Goal: Task Accomplishment & Management: Manage account settings

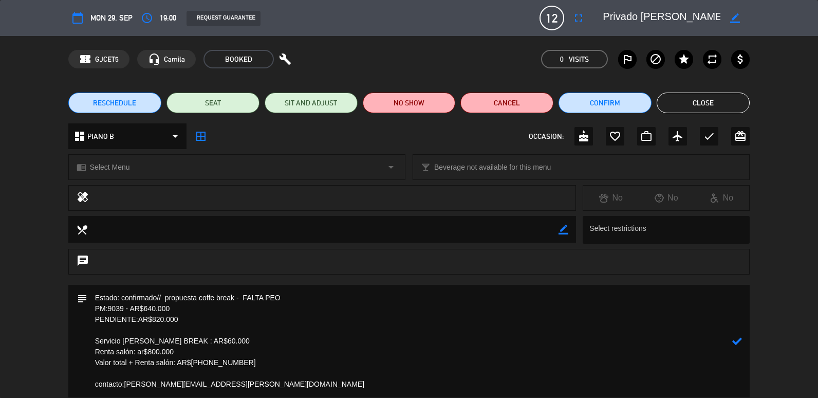
scroll to position [291, 0]
click at [688, 97] on button "Close" at bounding box center [703, 103] width 93 height 21
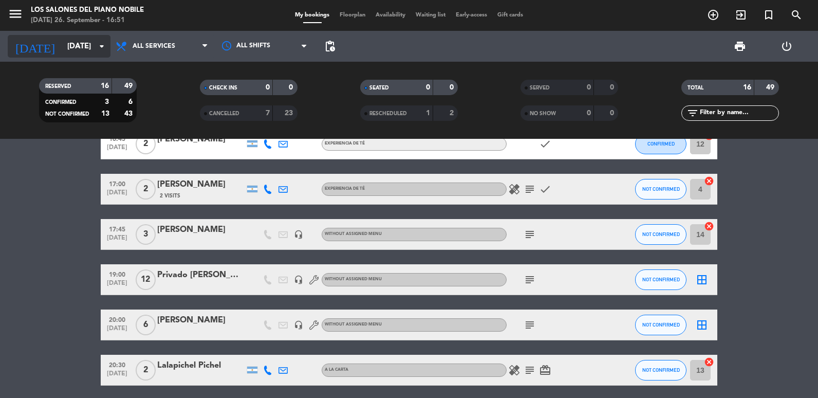
click at [83, 41] on input "[DATE]" at bounding box center [111, 46] width 99 height 19
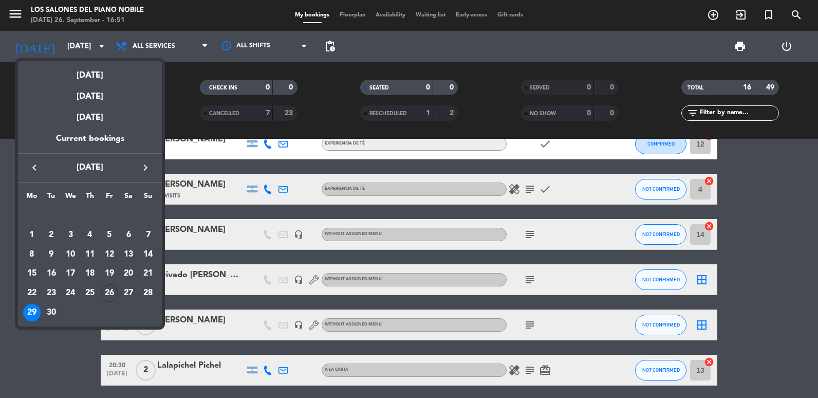
click at [140, 165] on icon "keyboard_arrow_right" at bounding box center [145, 167] width 12 height 12
click at [30, 313] on div "27" at bounding box center [31, 312] width 17 height 17
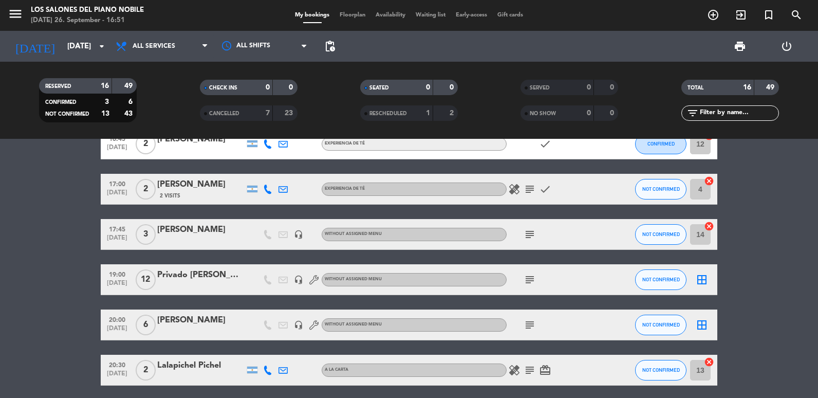
type input "[DATE]"
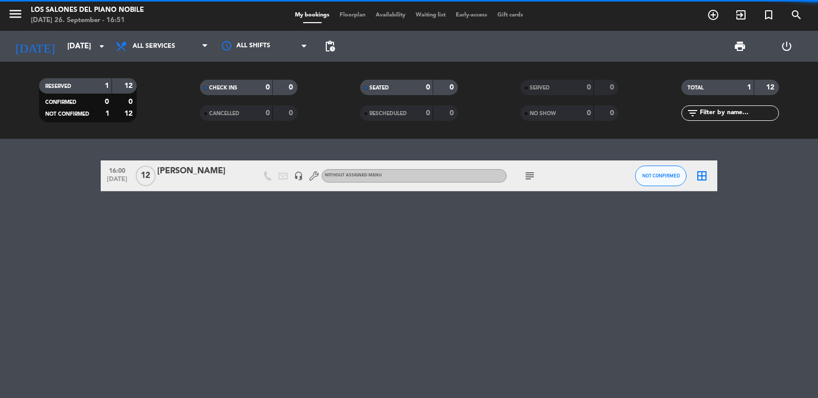
scroll to position [0, 0]
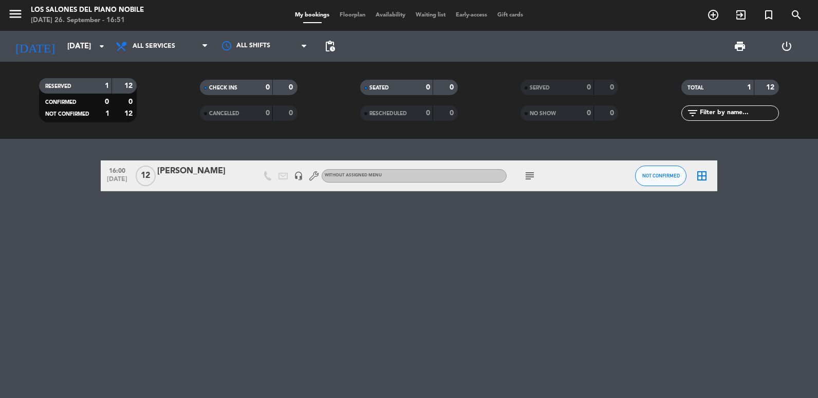
click at [530, 178] on icon "subject" at bounding box center [530, 176] width 12 height 12
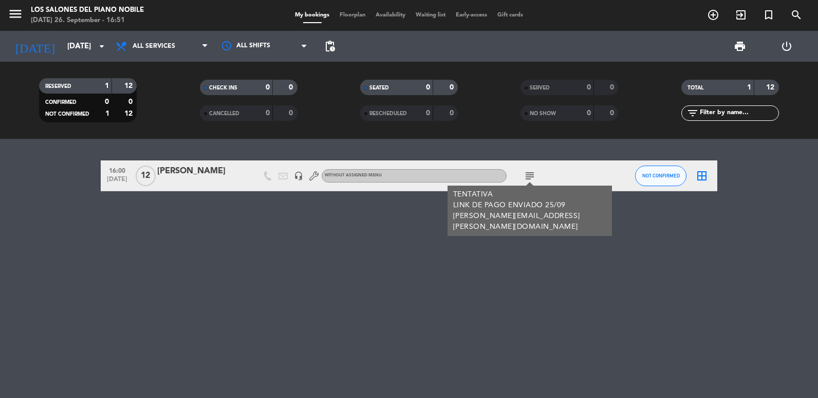
click at [188, 180] on div at bounding box center [200, 182] width 87 height 8
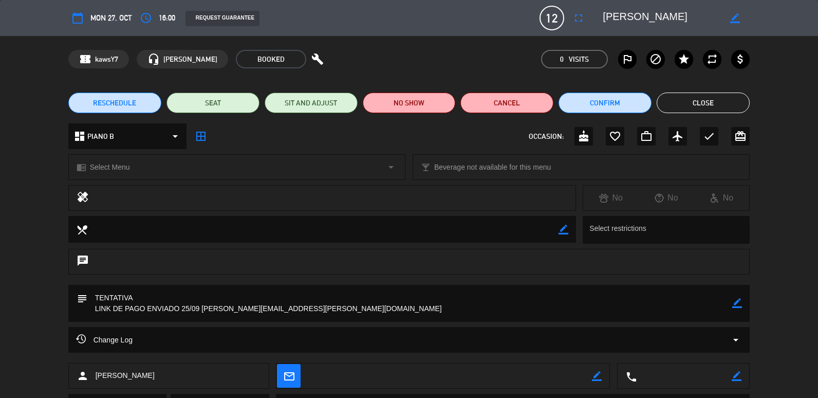
click at [732, 300] on textarea at bounding box center [410, 303] width 646 height 37
click at [736, 301] on icon "border_color" at bounding box center [737, 303] width 10 height 10
click at [228, 300] on textarea at bounding box center [410, 303] width 646 height 37
drag, startPoint x: 200, startPoint y: 309, endPoint x: 97, endPoint y: 280, distance: 107.4
click at [97, 280] on div "calendar_today Mon 27, Oct access_time 16:00 REQUEST GUARANTEE 12 [PERSON_NAME]…" at bounding box center [409, 199] width 818 height 398
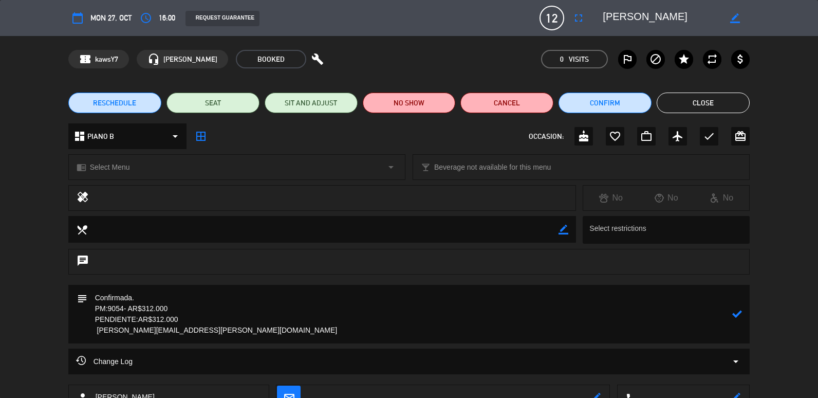
click at [732, 316] on div "subject" at bounding box center [409, 314] width 682 height 59
type textarea "Confirmada. PM:9054- AR$312.000 PENDIENTE:AR$312.000 [PERSON_NAME][EMAIL_ADDRES…"
click at [734, 314] on icon at bounding box center [737, 314] width 10 height 10
click at [732, 101] on button "Close" at bounding box center [703, 103] width 93 height 21
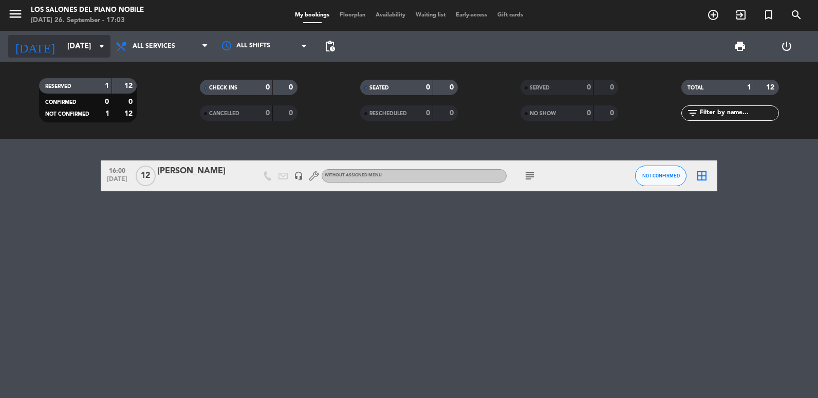
click at [62, 39] on input "[DATE]" at bounding box center [111, 46] width 99 height 19
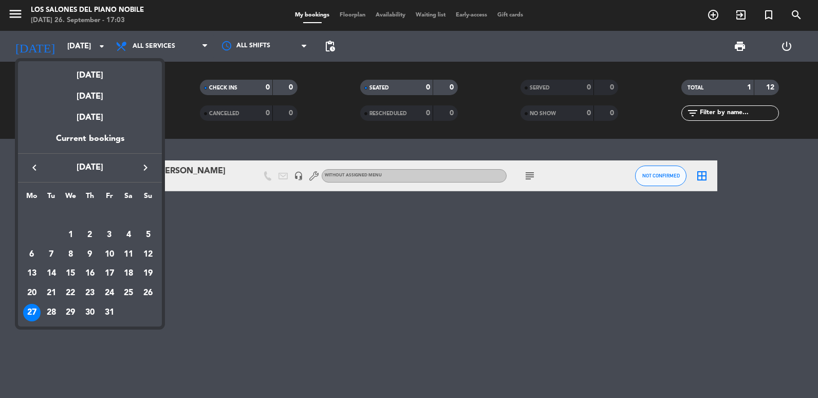
click at [31, 166] on icon "keyboard_arrow_left" at bounding box center [34, 167] width 12 height 12
click at [124, 292] on div "27" at bounding box center [128, 292] width 17 height 17
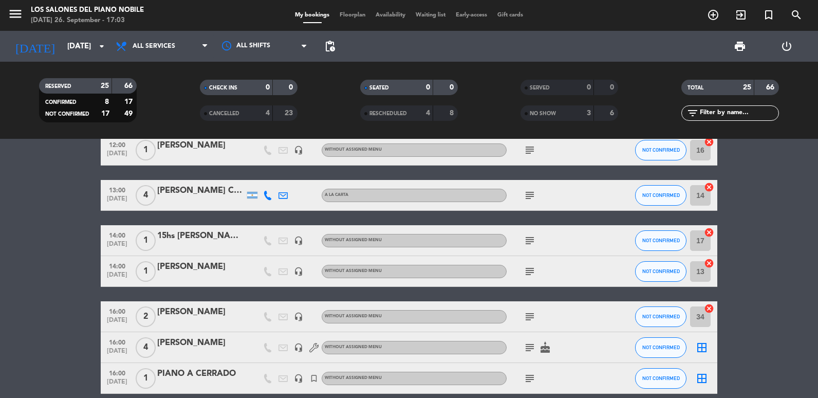
scroll to position [103, 0]
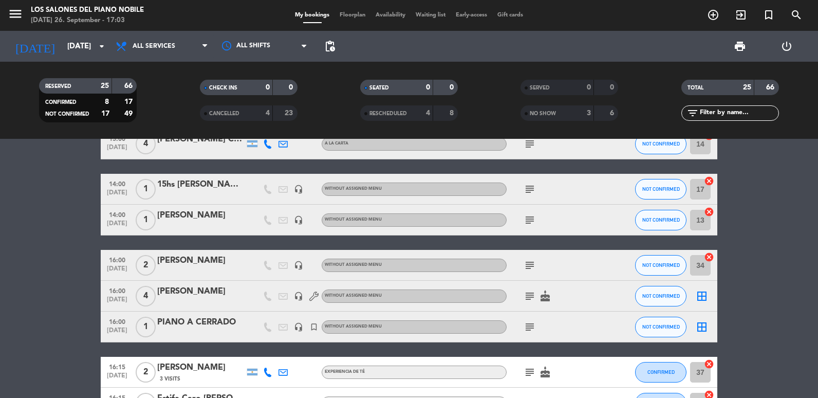
drag, startPoint x: 522, startPoint y: 262, endPoint x: 526, endPoint y: 267, distance: 7.0
click at [526, 266] on span "subject" at bounding box center [529, 265] width 15 height 12
drag, startPoint x: 526, startPoint y: 267, endPoint x: 527, endPoint y: 276, distance: 8.8
click at [526, 268] on icon "subject" at bounding box center [530, 265] width 12 height 12
click at [532, 299] on icon "subject" at bounding box center [530, 296] width 12 height 12
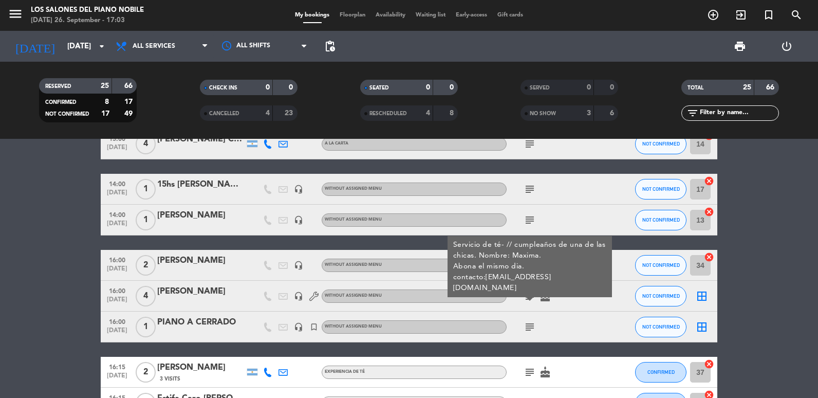
click at [532, 325] on icon "subject" at bounding box center [530, 327] width 12 height 12
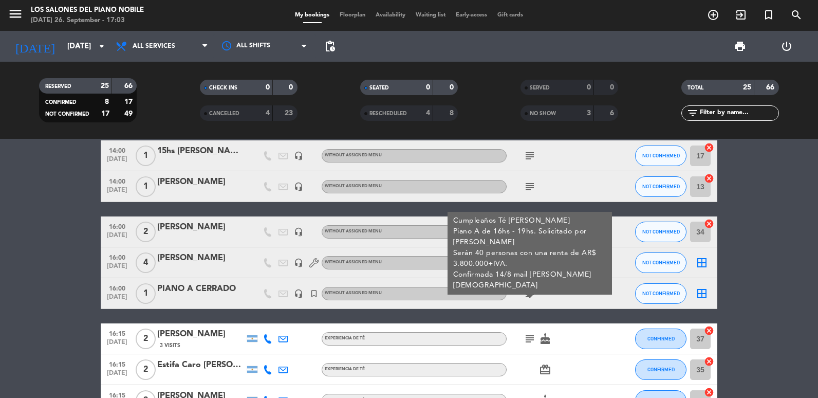
scroll to position [154, 0]
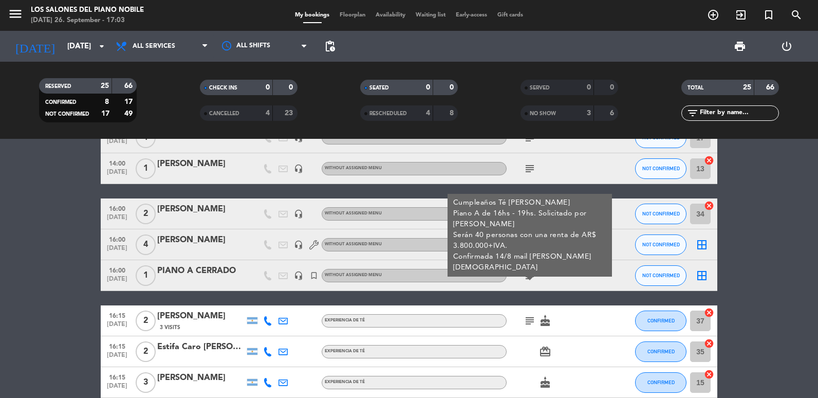
click at [530, 312] on div "subject cake" at bounding box center [553, 320] width 93 height 30
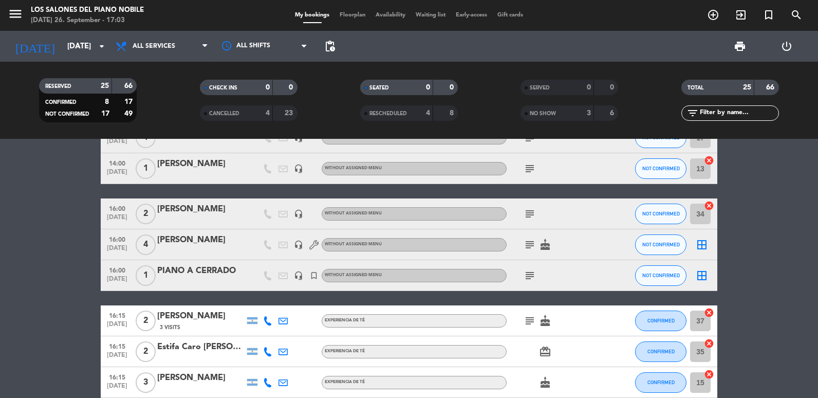
click at [529, 325] on icon "subject" at bounding box center [530, 321] width 12 height 12
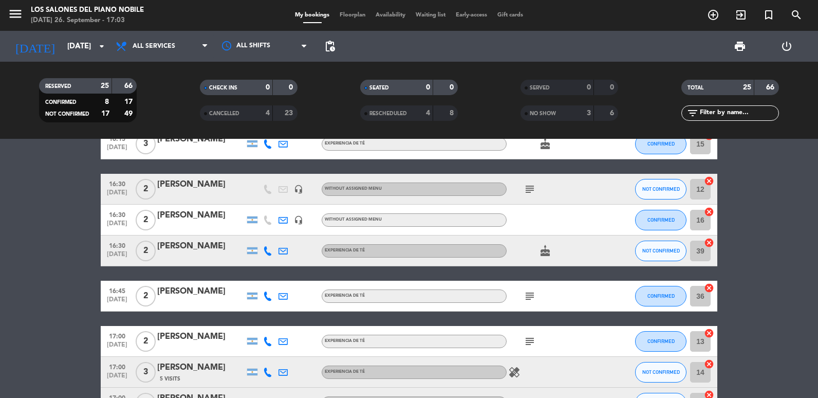
scroll to position [411, 0]
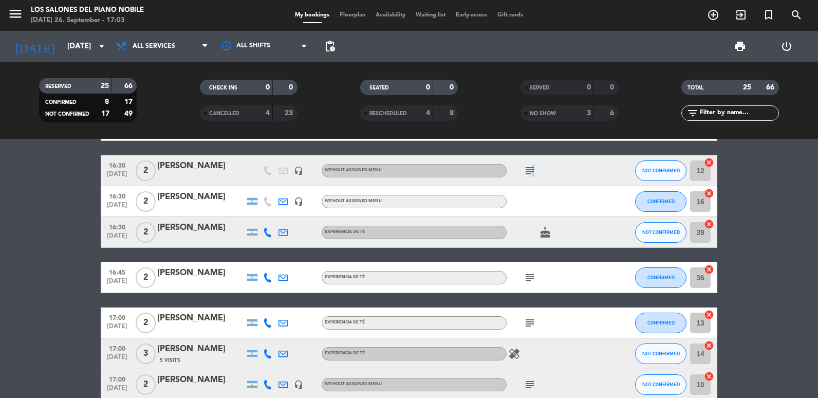
click at [531, 174] on icon "subject" at bounding box center [530, 170] width 12 height 12
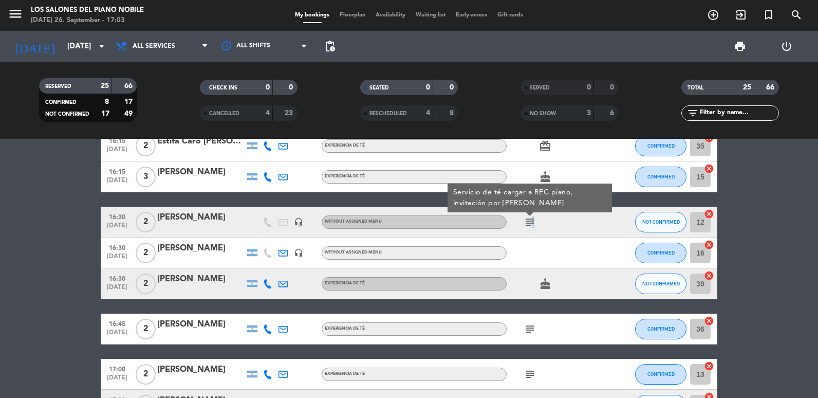
scroll to position [463, 0]
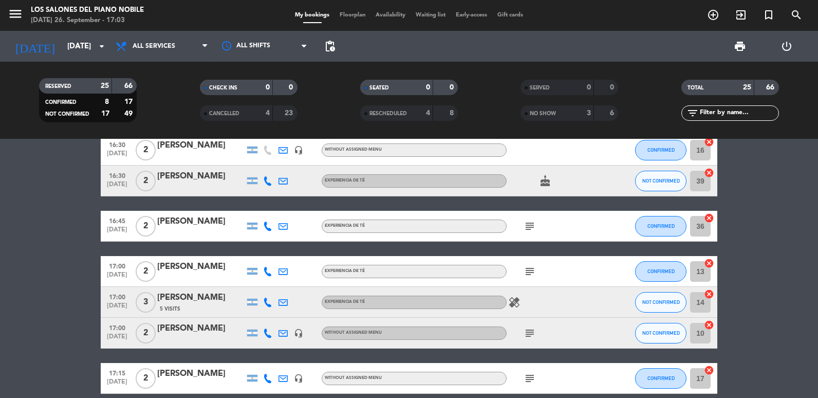
click at [528, 229] on icon "subject" at bounding box center [530, 226] width 12 height 12
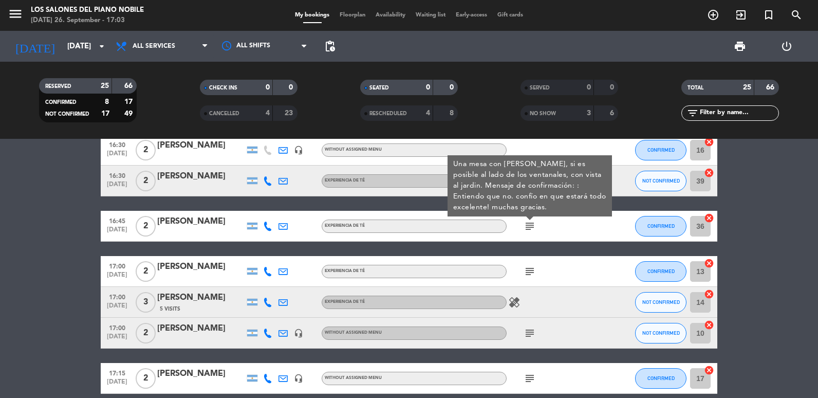
scroll to position [411, 0]
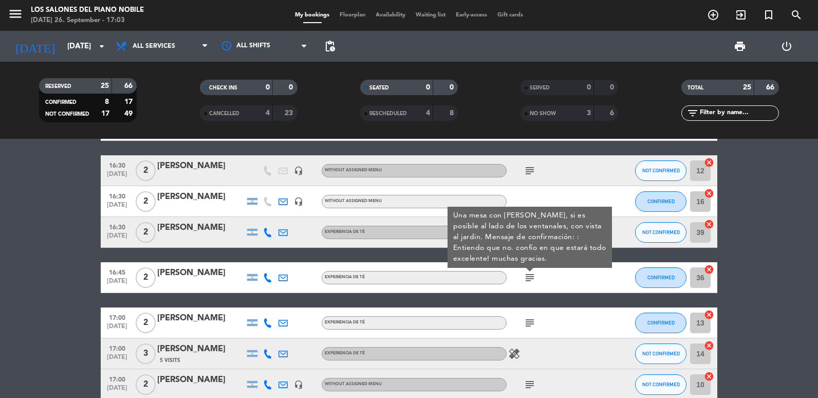
click at [533, 173] on icon "subject" at bounding box center [530, 170] width 12 height 12
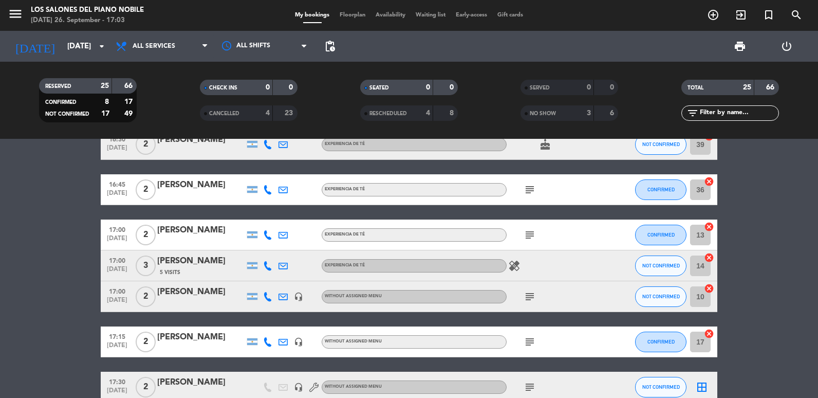
scroll to position [514, 0]
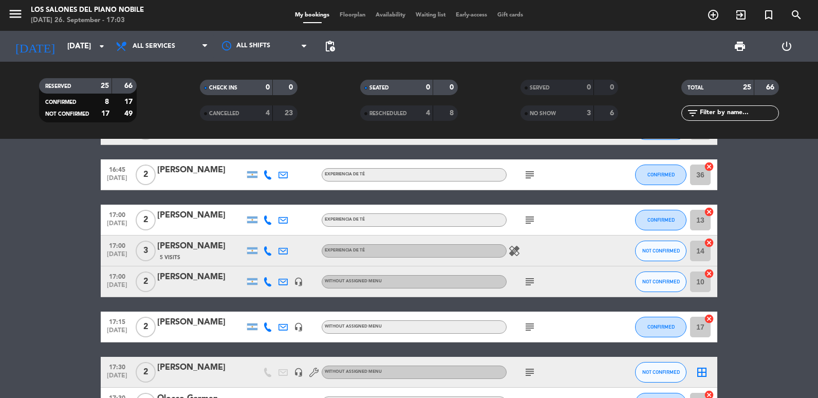
click at [534, 220] on icon "subject" at bounding box center [530, 220] width 12 height 12
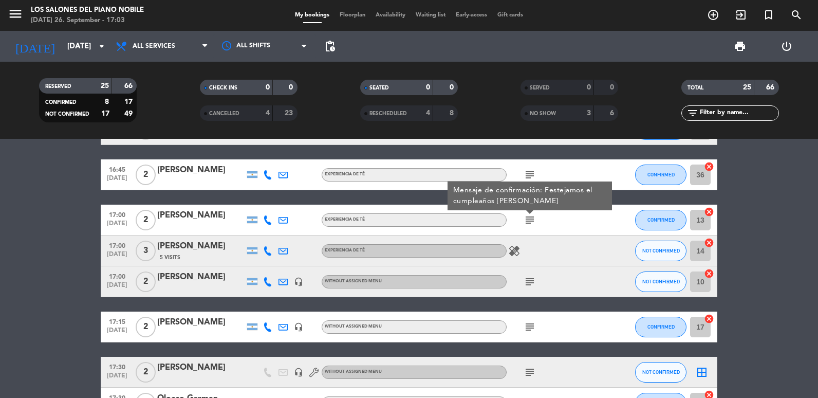
click at [534, 175] on icon "subject" at bounding box center [530, 175] width 12 height 12
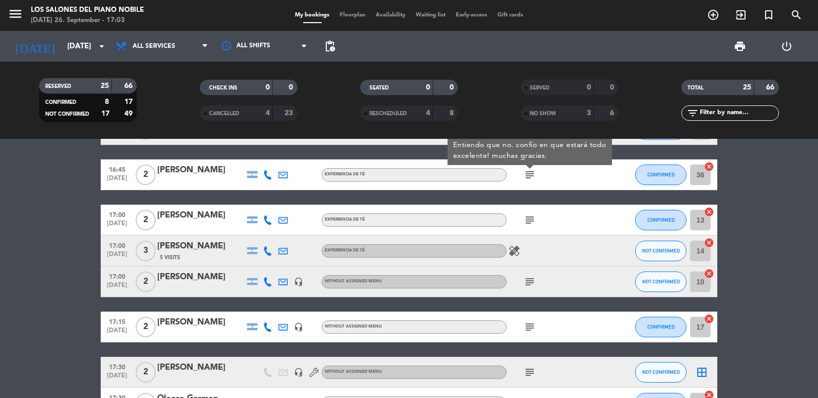
click at [529, 283] on icon "subject" at bounding box center [530, 281] width 12 height 12
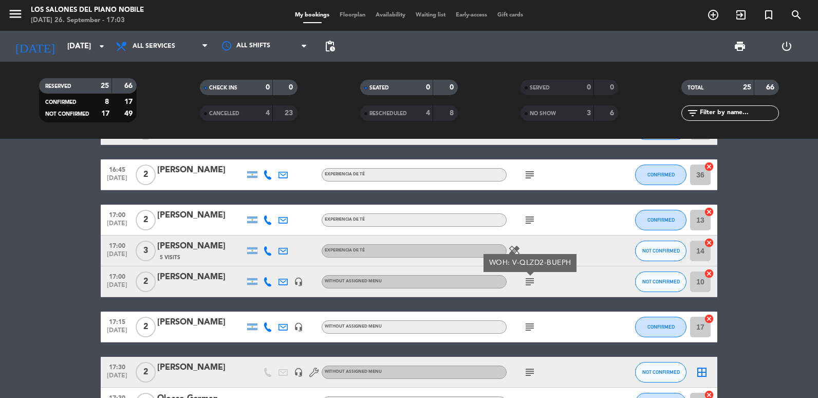
click at [527, 322] on icon "subject" at bounding box center [530, 327] width 12 height 12
click at [527, 329] on icon "subject" at bounding box center [530, 327] width 12 height 12
click at [529, 377] on icon "subject" at bounding box center [530, 372] width 12 height 12
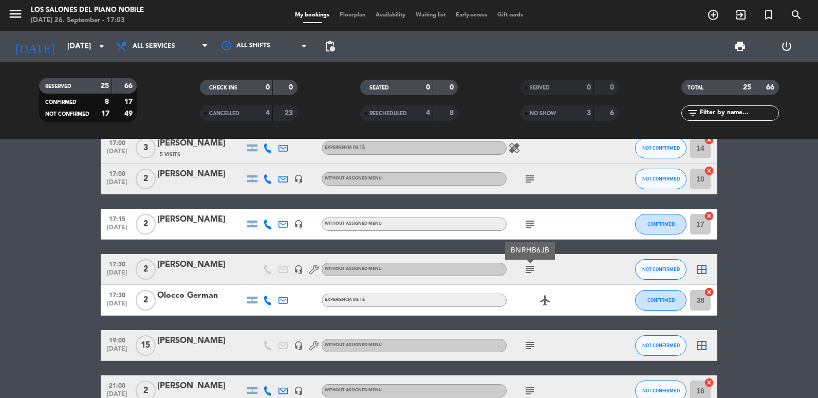
click at [531, 340] on icon "subject" at bounding box center [530, 345] width 12 height 12
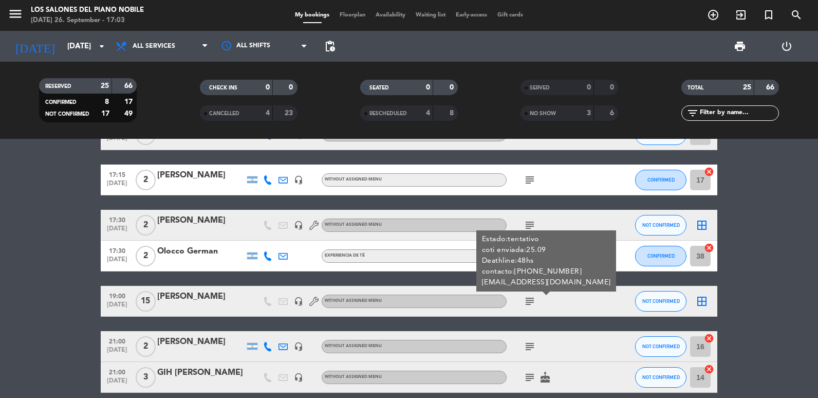
scroll to position [720, 0]
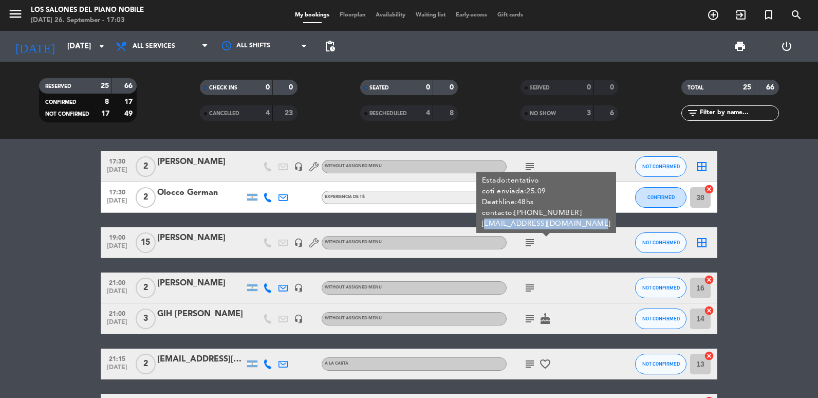
copy div "[EMAIL_ADDRESS][DOMAIN_NAME]"
drag, startPoint x: 481, startPoint y: 222, endPoint x: 578, endPoint y: 227, distance: 96.7
click at [578, 227] on div "Estado:tentativo coti enviada:25.09 Deathline:48hs contacto:[PHONE_NUMBER] [EMA…" at bounding box center [546, 202] width 140 height 61
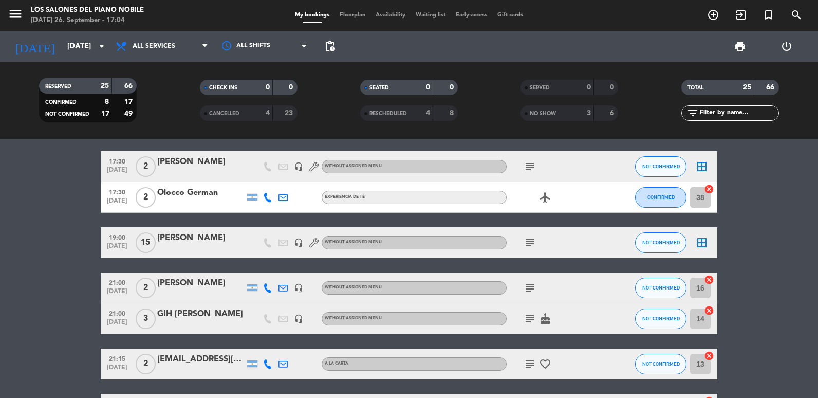
click at [210, 249] on div at bounding box center [200, 249] width 87 height 8
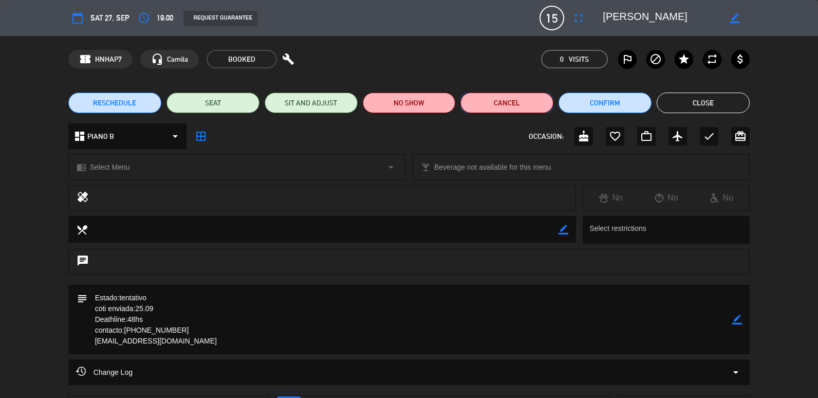
click at [530, 101] on button "Cancel" at bounding box center [507, 103] width 93 height 21
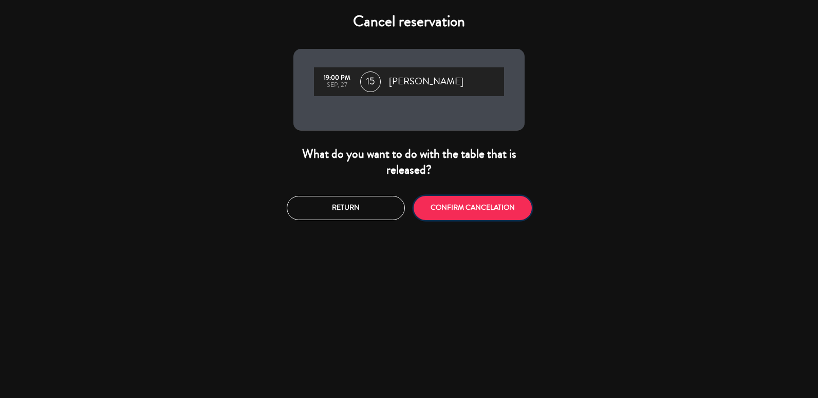
click at [501, 214] on button "CONFIRM CANCELATION" at bounding box center [473, 208] width 118 height 24
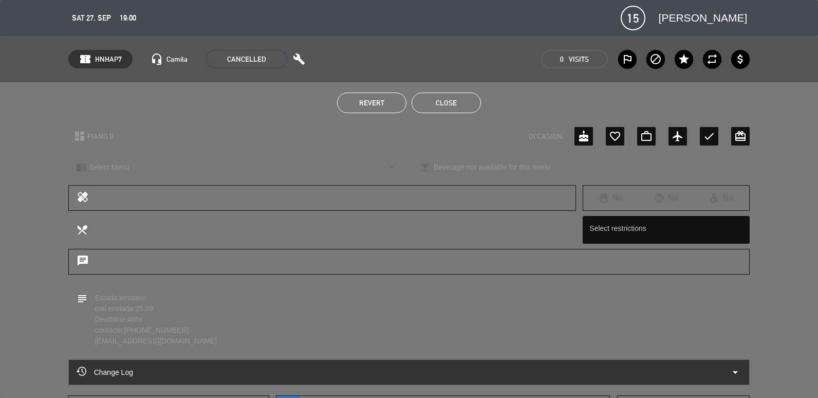
click at [444, 96] on button "Close" at bounding box center [446, 103] width 69 height 21
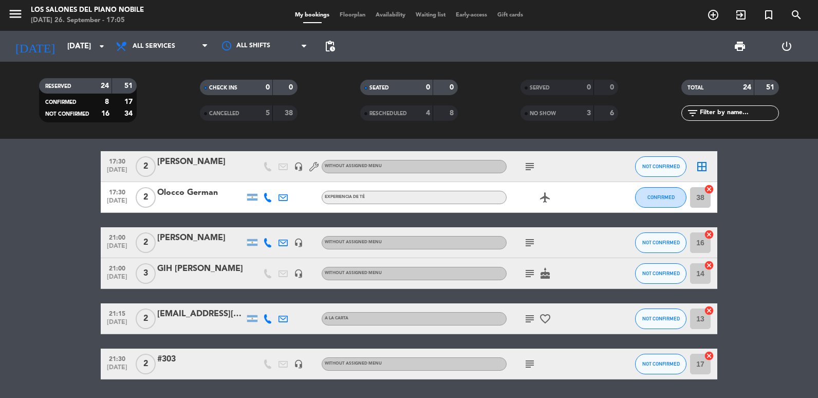
scroll to position [752, 0]
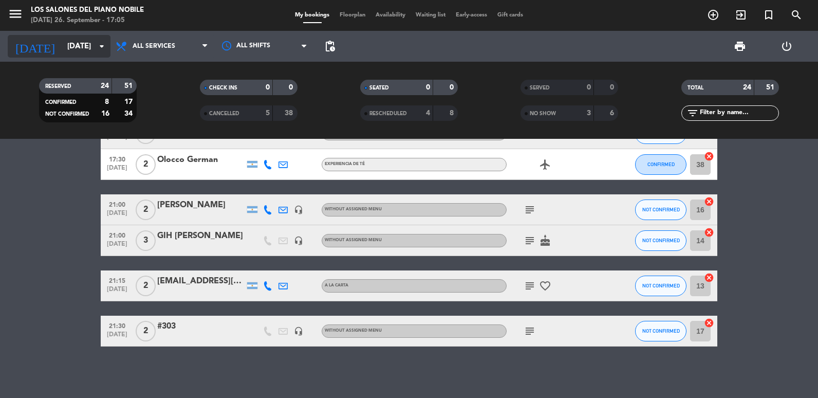
click at [62, 53] on input "[DATE]" at bounding box center [111, 46] width 99 height 19
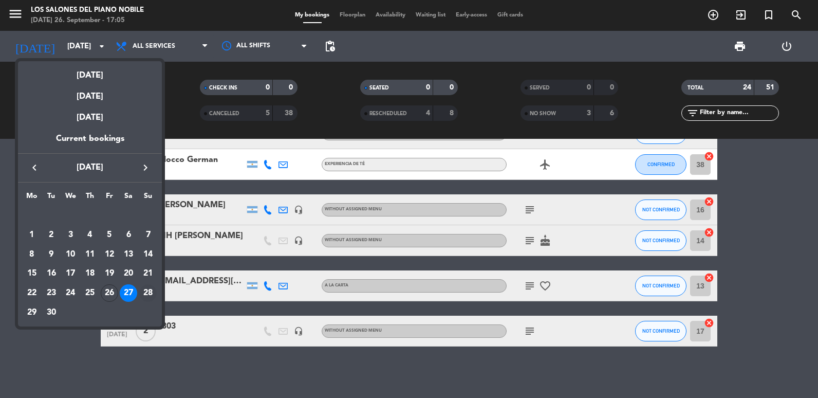
click at [145, 291] on div "28" at bounding box center [147, 292] width 17 height 17
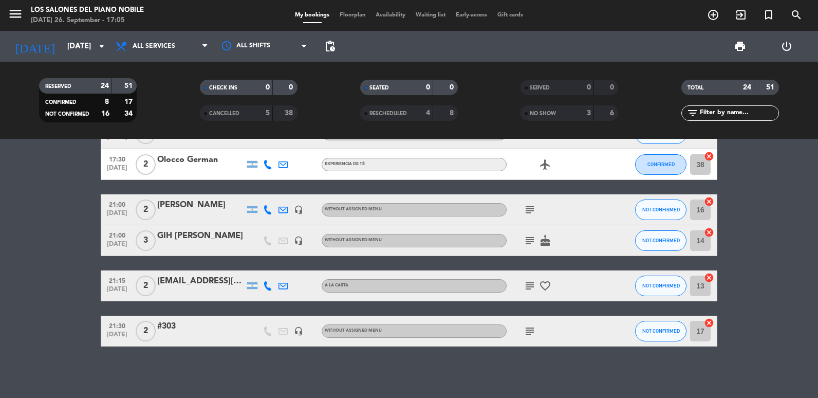
type input "[DATE]"
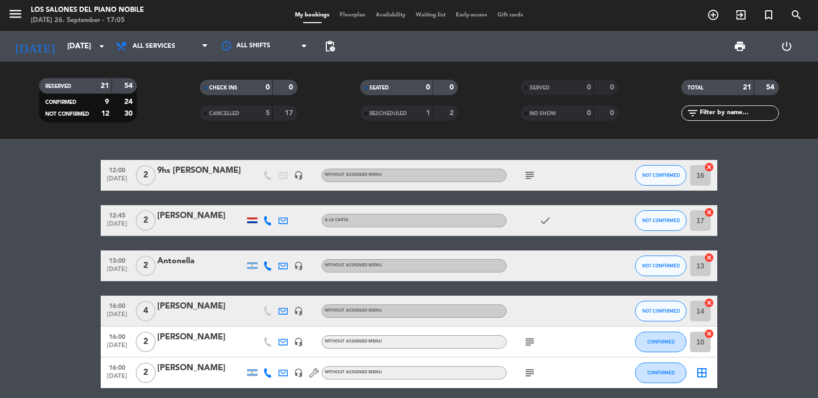
scroll to position [0, 0]
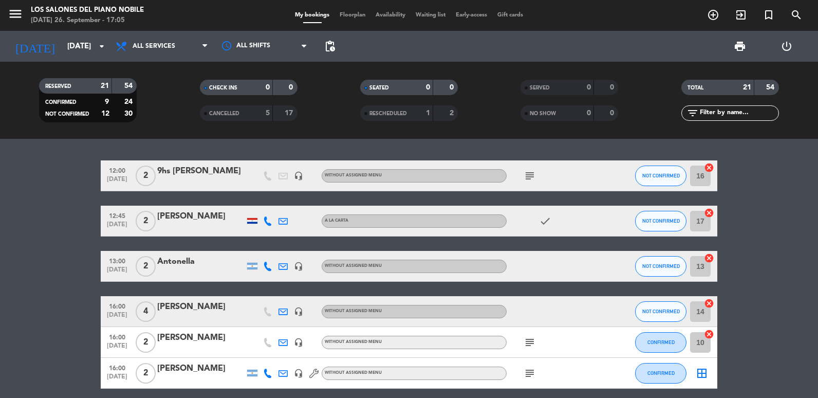
click at [527, 180] on icon "subject" at bounding box center [530, 176] width 12 height 12
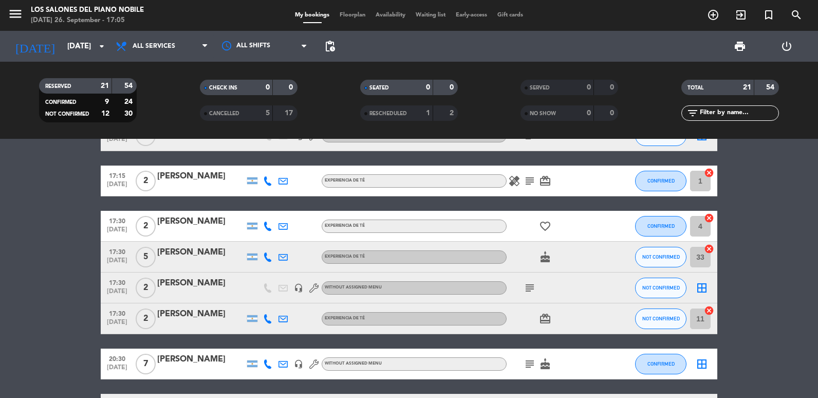
scroll to position [565, 0]
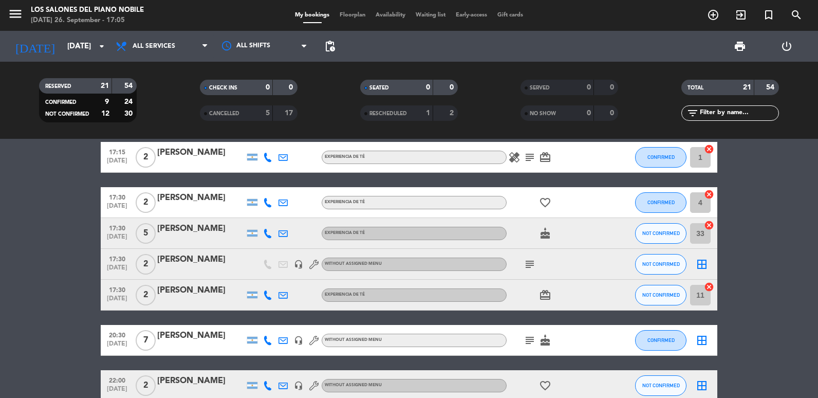
click at [534, 341] on icon "subject" at bounding box center [530, 340] width 12 height 12
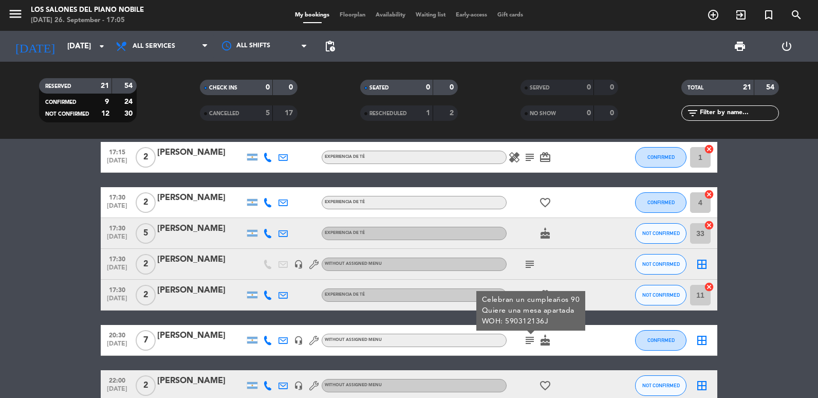
click at [532, 268] on icon "subject" at bounding box center [530, 264] width 12 height 12
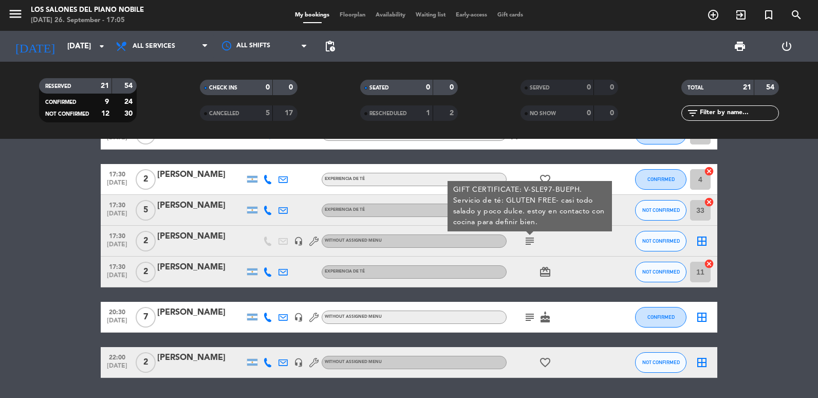
scroll to position [620, 0]
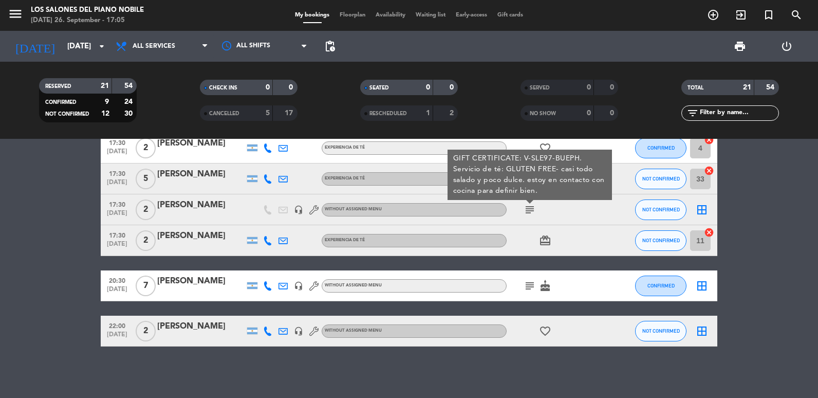
click at [194, 211] on div "[PERSON_NAME]" at bounding box center [200, 204] width 87 height 13
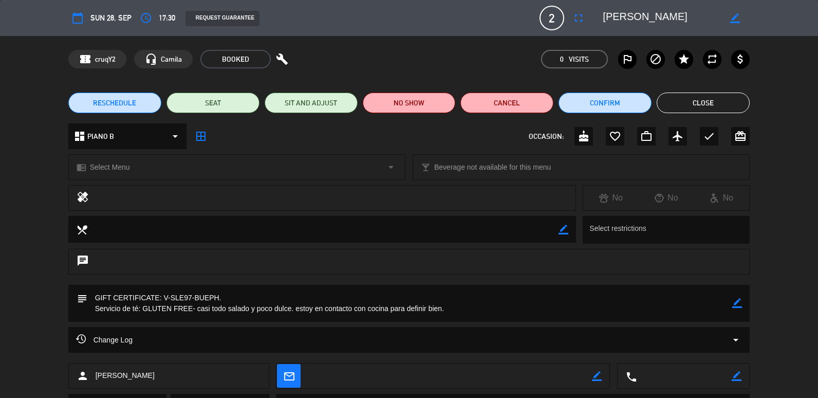
click at [734, 301] on icon "border_color" at bounding box center [737, 303] width 10 height 10
drag, startPoint x: 294, startPoint y: 310, endPoint x: 526, endPoint y: 316, distance: 231.9
click at [526, 316] on textarea at bounding box center [410, 303] width 646 height 37
type textarea "GIFT CERTIFICATE: V-SLE97-BUEPH. Servicio de té: GLUTEN FREE- casi todo salado …"
click at [738, 306] on icon at bounding box center [737, 303] width 10 height 10
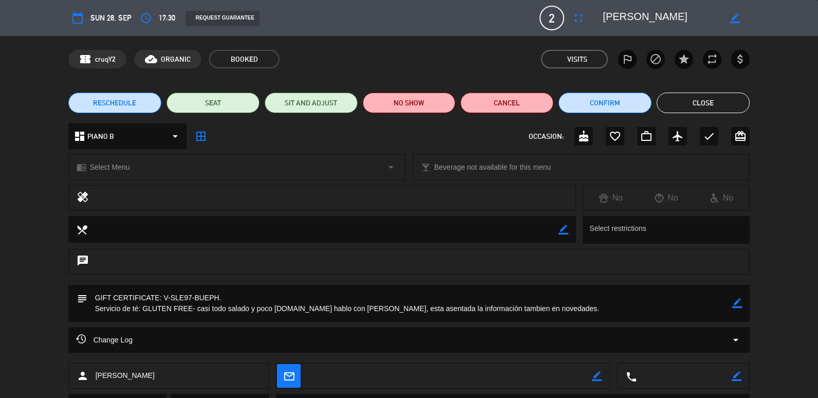
click at [689, 101] on button "Close" at bounding box center [703, 103] width 93 height 21
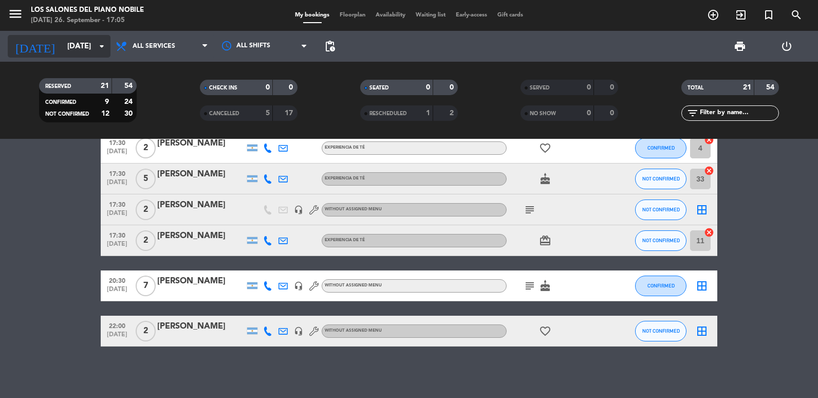
click at [62, 39] on input "[DATE]" at bounding box center [111, 46] width 99 height 19
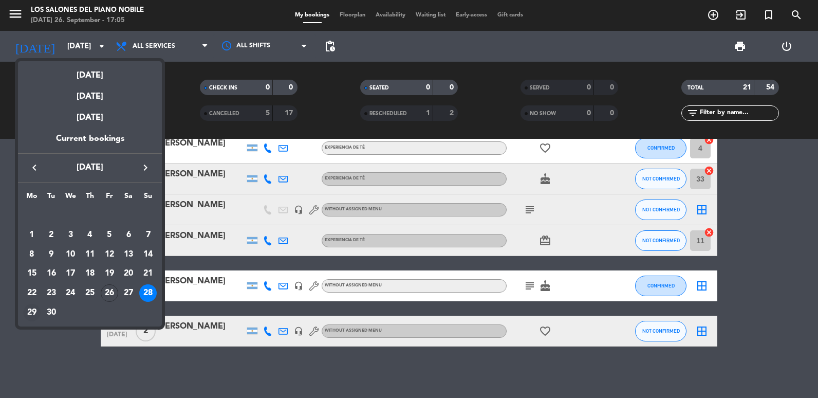
click at [35, 310] on div "29" at bounding box center [31, 312] width 17 height 17
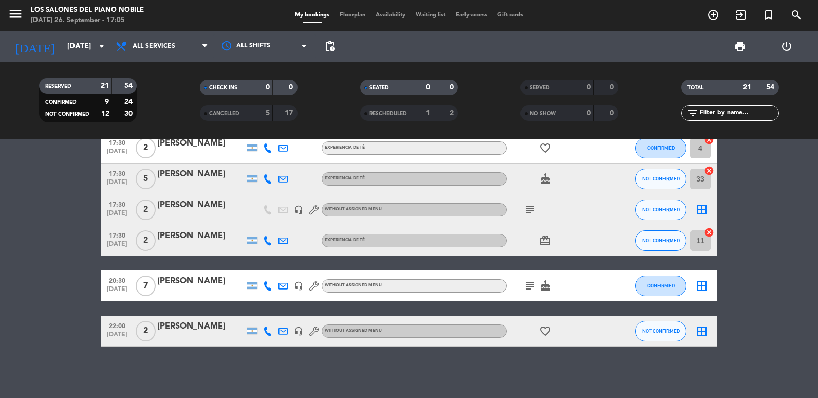
type input "[DATE]"
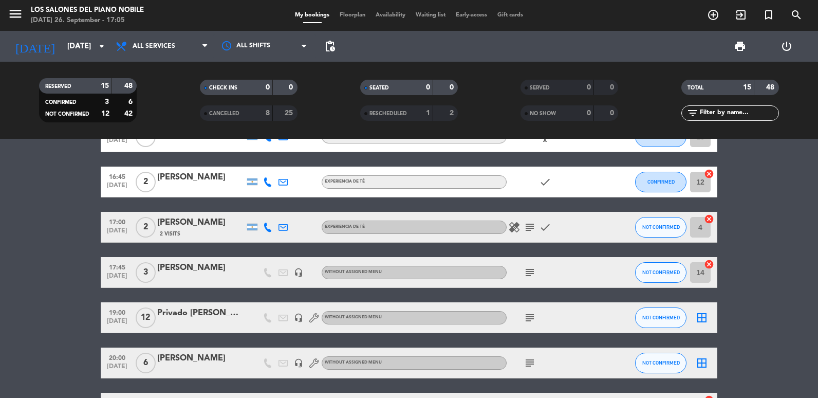
scroll to position [308, 0]
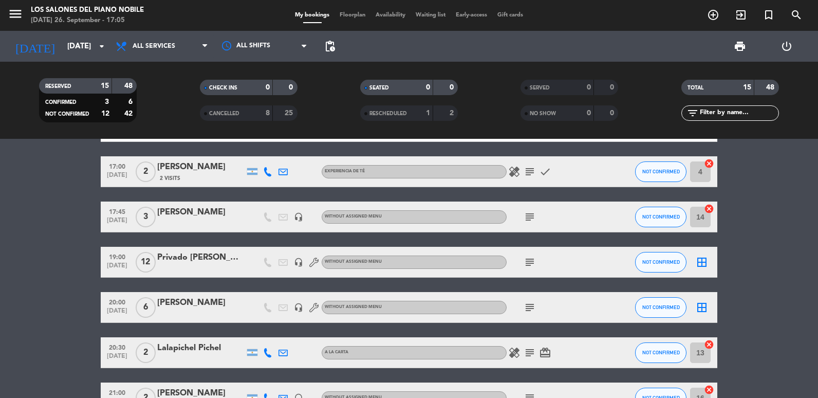
click at [526, 267] on icon "subject" at bounding box center [530, 262] width 12 height 12
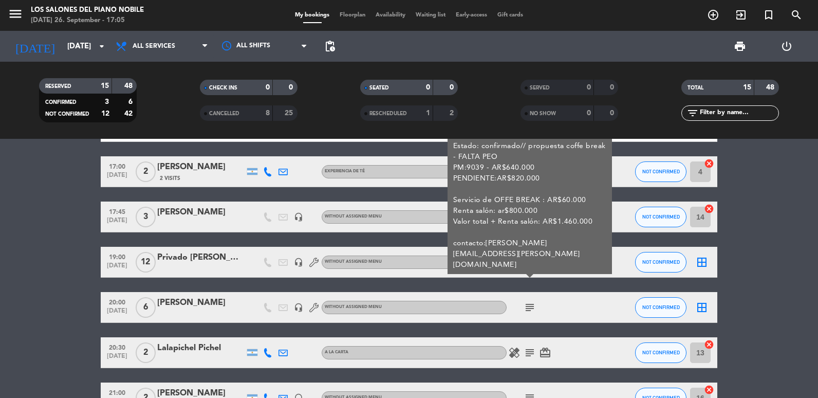
click at [178, 263] on div "Privado [PERSON_NAME][GEOGRAPHIC_DATA][PERSON_NAME]" at bounding box center [200, 257] width 87 height 13
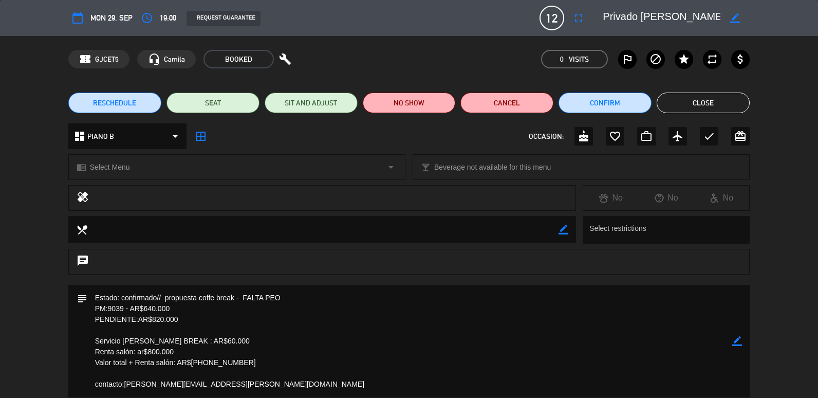
click at [191, 333] on textarea at bounding box center [410, 341] width 646 height 113
click at [197, 317] on textarea at bounding box center [410, 341] width 646 height 113
click at [734, 337] on icon "border_color" at bounding box center [737, 341] width 10 height 10
drag, startPoint x: 210, startPoint y: 315, endPoint x: 158, endPoint y: 318, distance: 52.5
click at [158, 318] on textarea at bounding box center [410, 341] width 646 height 113
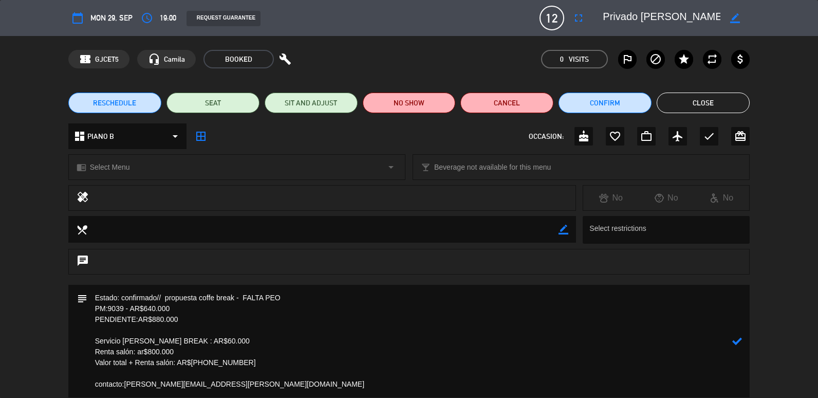
click at [237, 369] on textarea at bounding box center [410, 341] width 646 height 113
drag, startPoint x: 238, startPoint y: 361, endPoint x: 198, endPoint y: 361, distance: 40.1
click at [198, 361] on textarea at bounding box center [410, 341] width 646 height 113
drag, startPoint x: 263, startPoint y: 295, endPoint x: 243, endPoint y: 293, distance: 19.6
click at [243, 293] on textarea at bounding box center [410, 341] width 646 height 113
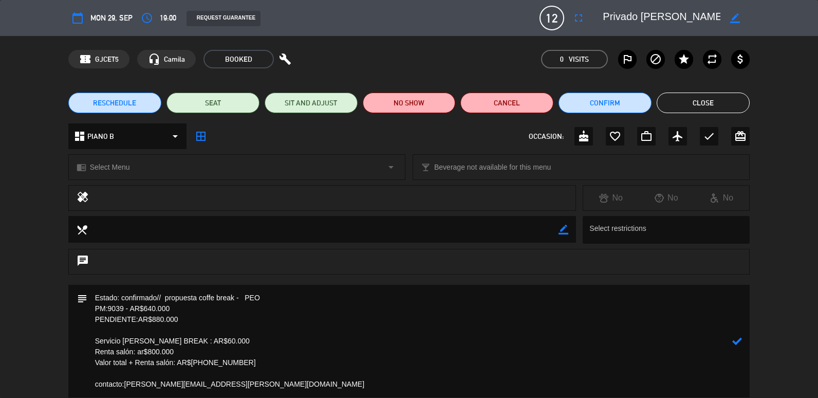
click at [296, 301] on textarea at bounding box center [410, 341] width 646 height 113
type textarea "Estado: confirmado// propuesta coffe break - PEO ENVIADO PM:9039 - AR$640.000 P…"
click at [737, 340] on icon at bounding box center [737, 341] width 10 height 10
click at [728, 95] on button "Close" at bounding box center [703, 103] width 93 height 21
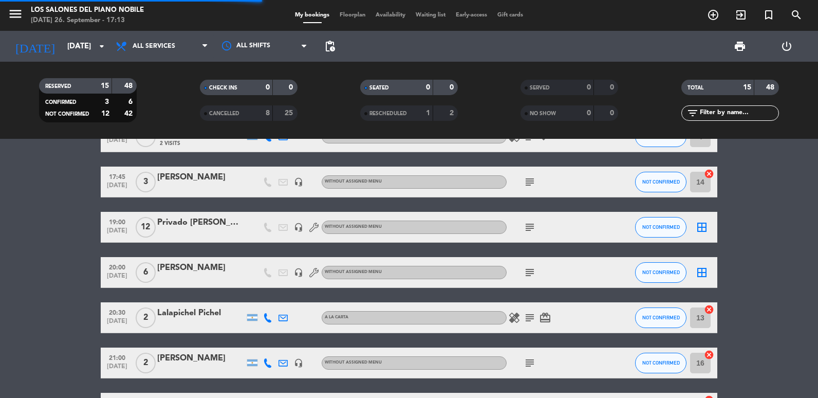
scroll to position [420, 0]
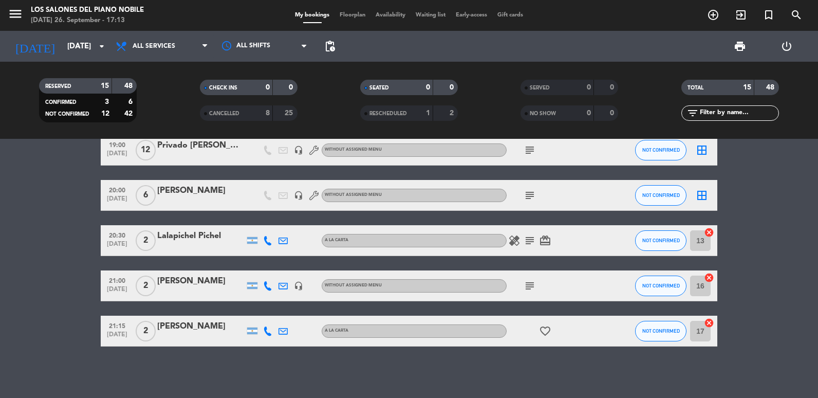
click at [536, 196] on span "subject" at bounding box center [529, 195] width 15 height 12
click at [532, 196] on icon "subject" at bounding box center [530, 195] width 12 height 12
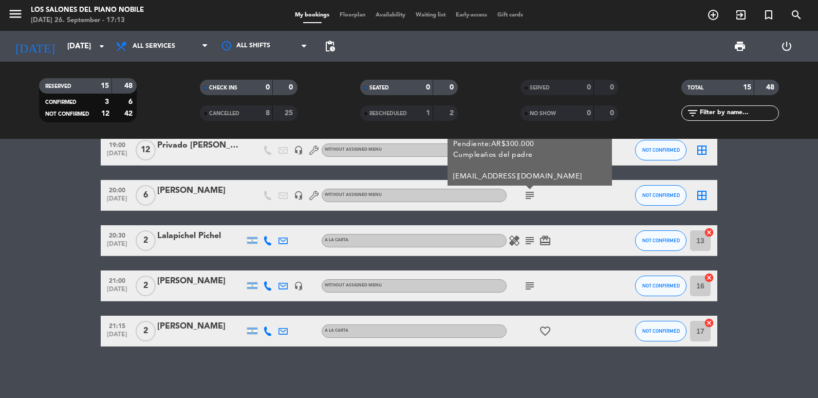
scroll to position [369, 0]
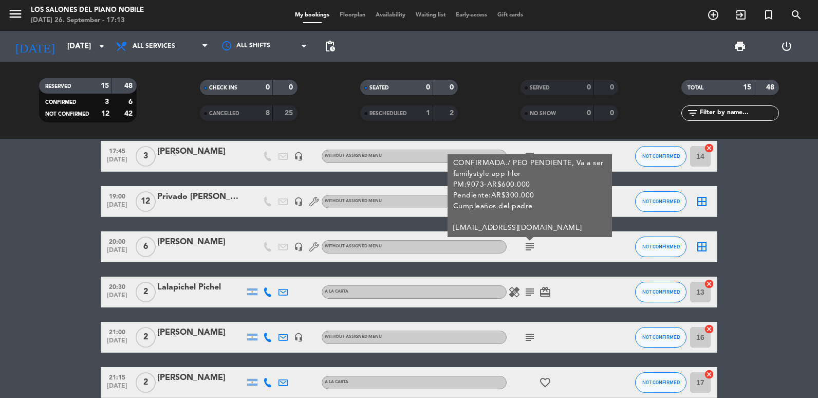
click at [212, 249] on div at bounding box center [200, 253] width 87 height 8
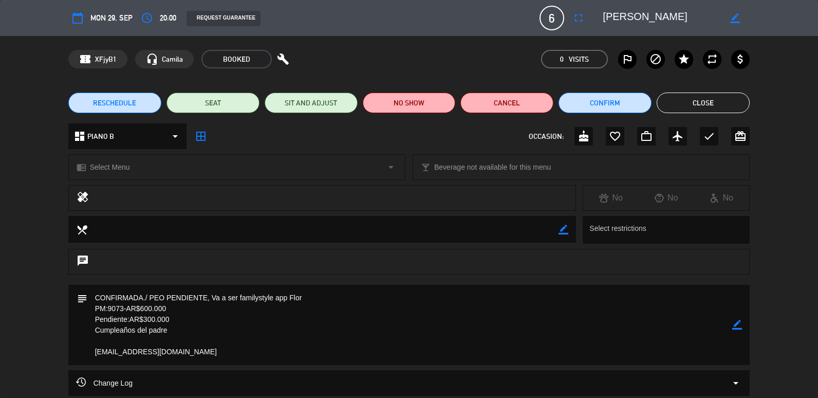
click at [721, 97] on button "Close" at bounding box center [703, 103] width 93 height 21
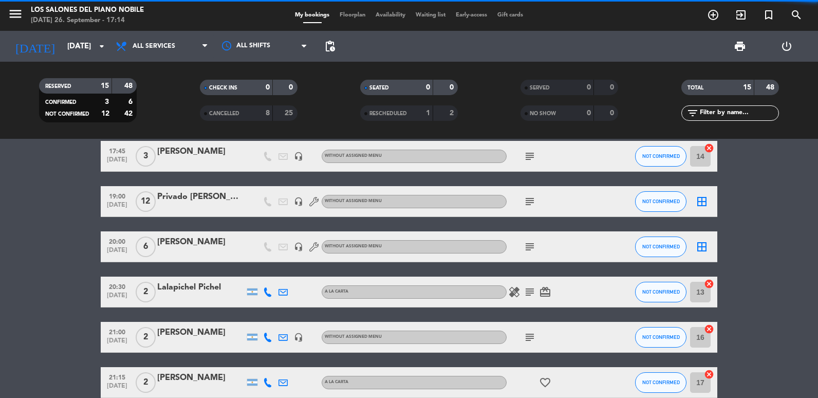
click at [82, 62] on div "RESERVED 15 48 CONFIRMED 3 6 NOT CONFIRMED 12 42 CHECK INS 0 0 CANCELLED 8 25 S…" at bounding box center [409, 100] width 818 height 77
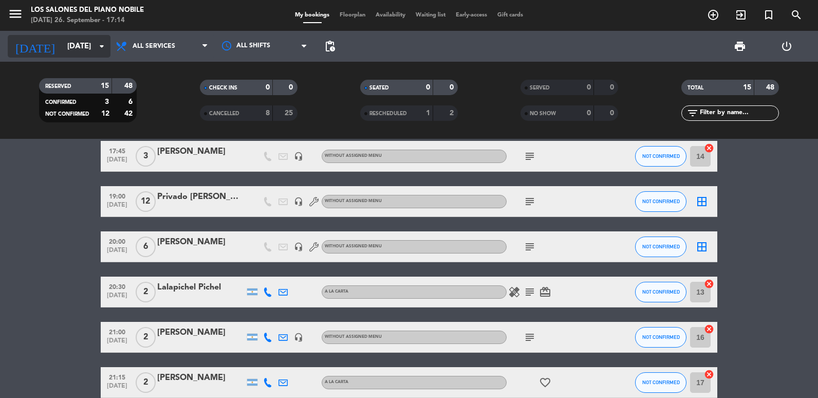
click at [85, 56] on input "[DATE]" at bounding box center [111, 46] width 99 height 19
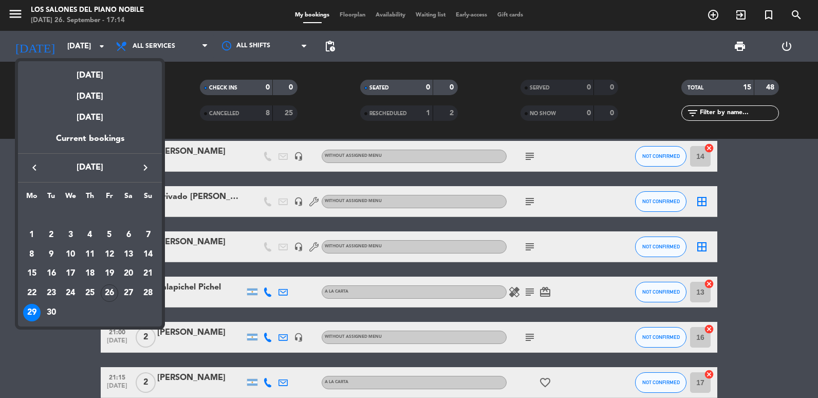
click at [149, 163] on icon "keyboard_arrow_right" at bounding box center [145, 167] width 12 height 12
click at [28, 252] on div "6" at bounding box center [31, 254] width 17 height 17
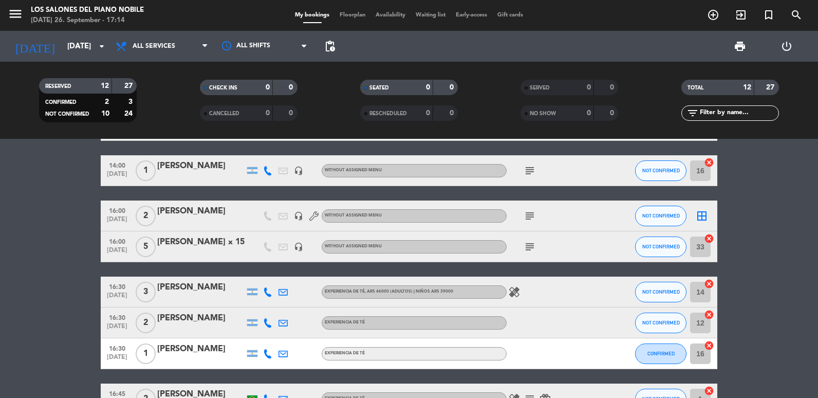
scroll to position [0, 0]
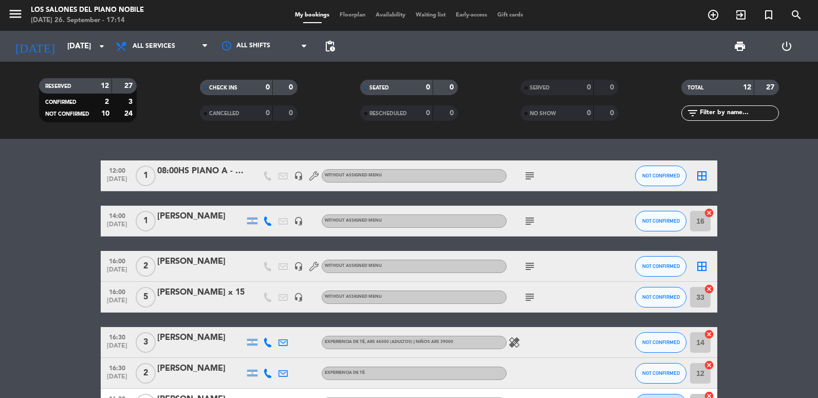
click at [190, 181] on div at bounding box center [200, 182] width 87 height 8
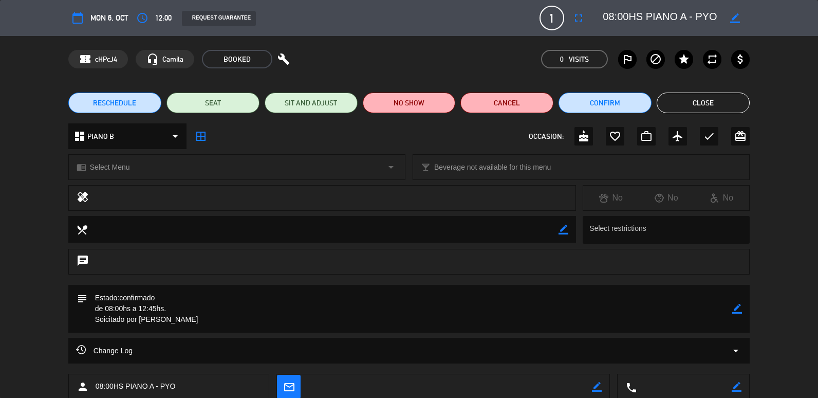
click at [706, 99] on button "Close" at bounding box center [703, 103] width 93 height 21
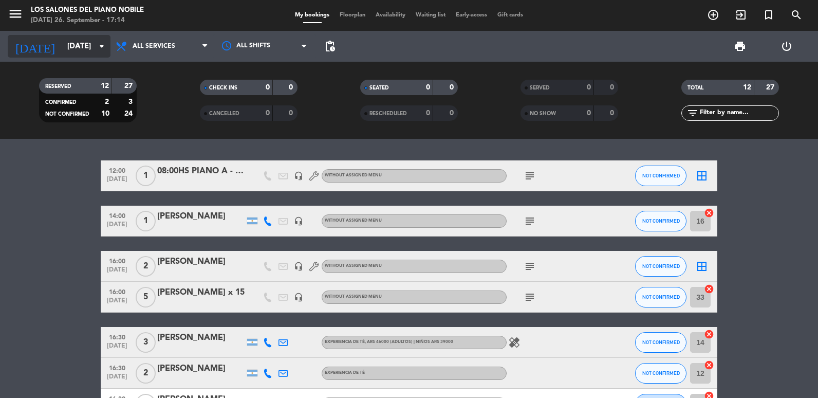
click at [62, 46] on input "[DATE]" at bounding box center [111, 46] width 99 height 19
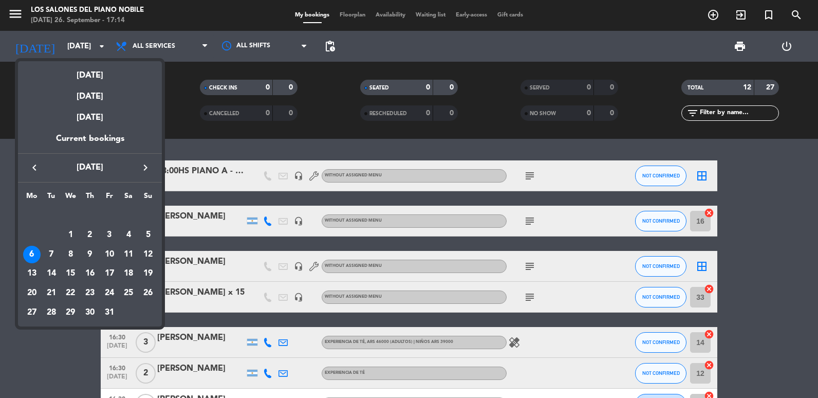
click at [107, 233] on div "3" at bounding box center [109, 234] width 17 height 17
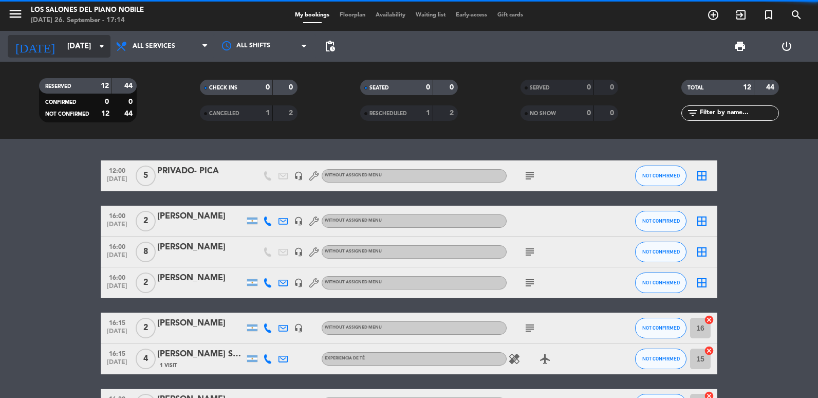
click at [68, 47] on input "[DATE]" at bounding box center [111, 46] width 99 height 19
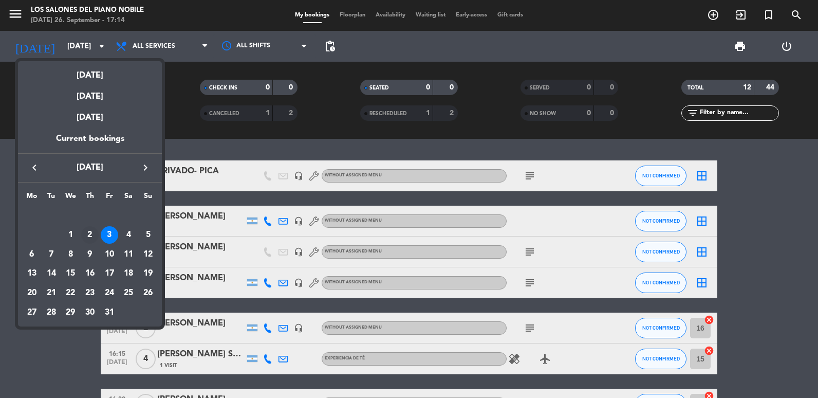
click at [93, 234] on div "2" at bounding box center [89, 234] width 17 height 17
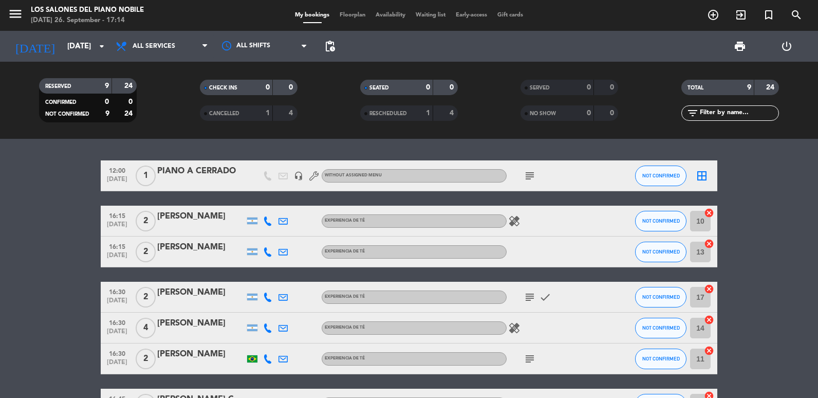
click at [205, 172] on div "PIANO A CERRADO" at bounding box center [200, 170] width 87 height 13
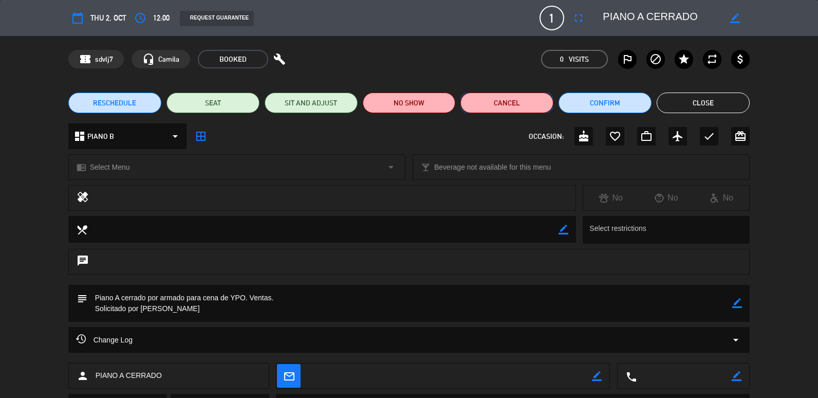
click at [507, 105] on button "Cancel" at bounding box center [507, 103] width 93 height 21
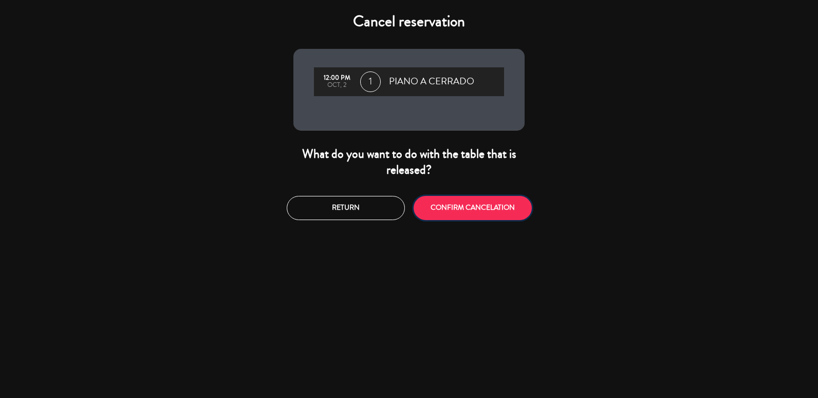
click at [440, 207] on button "CONFIRM CANCELATION" at bounding box center [473, 208] width 118 height 24
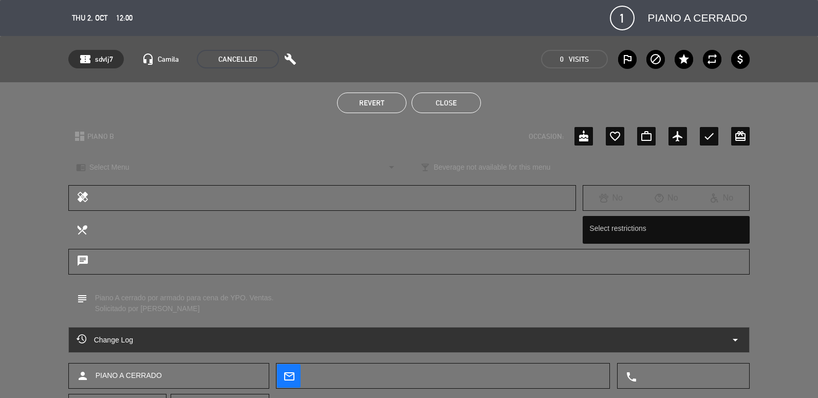
click at [451, 97] on button "Close" at bounding box center [446, 103] width 69 height 21
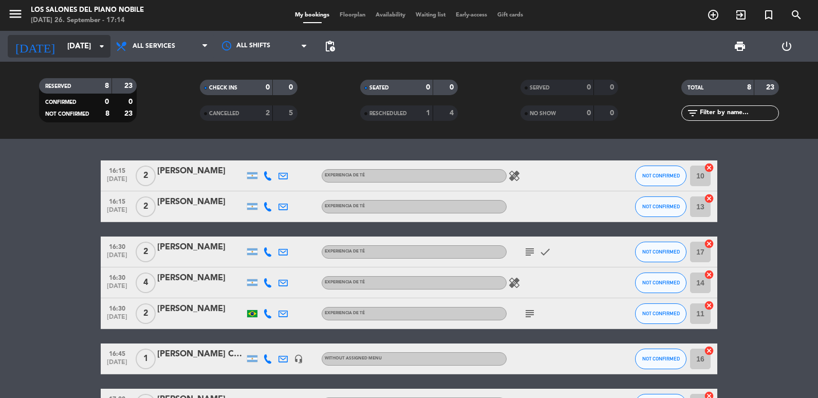
click at [62, 47] on input "[DATE]" at bounding box center [111, 46] width 99 height 19
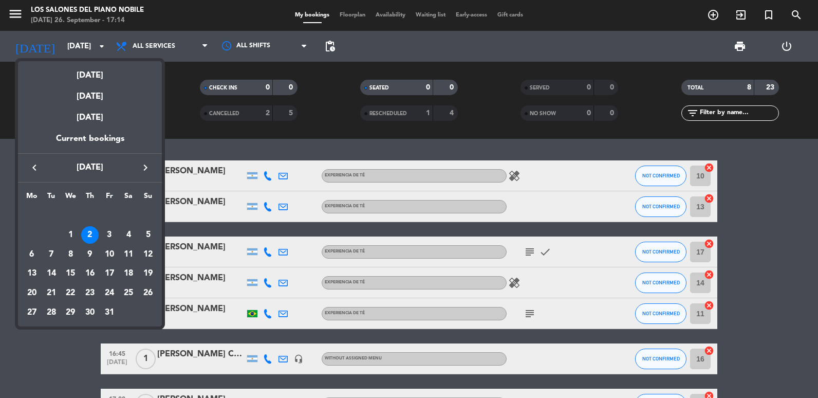
drag, startPoint x: 29, startPoint y: 255, endPoint x: 32, endPoint y: 247, distance: 8.1
click at [30, 255] on div "6" at bounding box center [31, 254] width 17 height 17
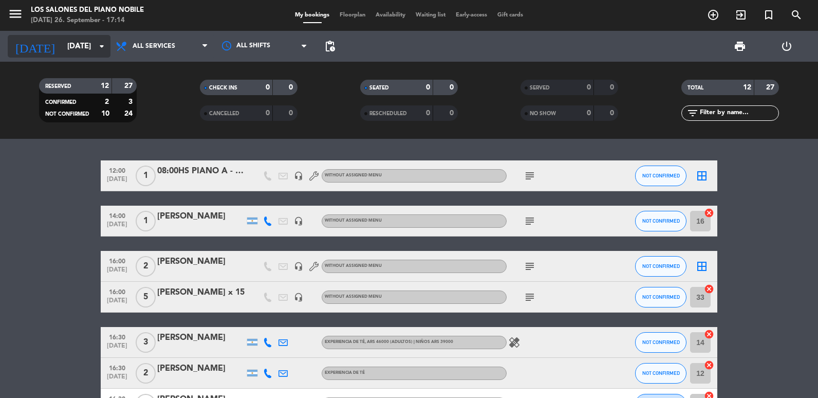
click at [75, 48] on input "[DATE]" at bounding box center [111, 46] width 99 height 19
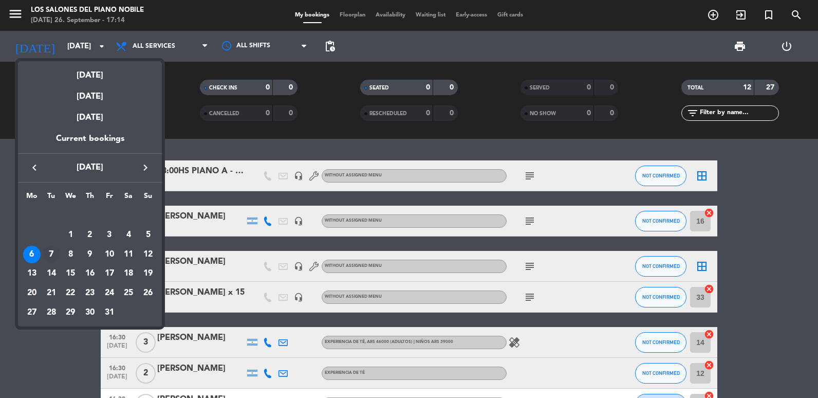
click at [47, 258] on div "7" at bounding box center [51, 254] width 17 height 17
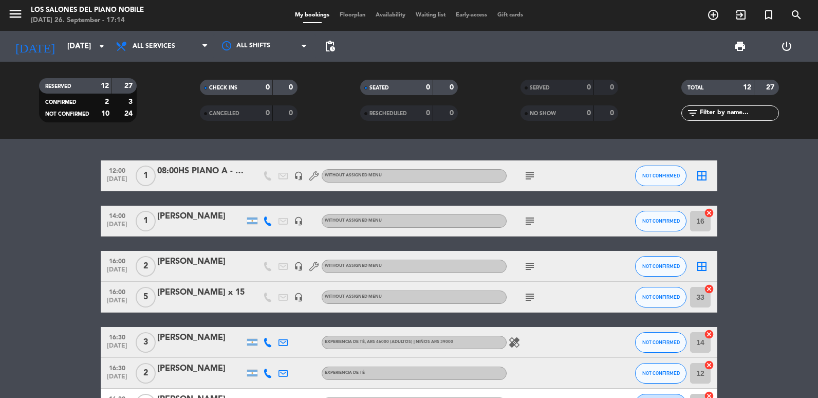
type input "[DATE]"
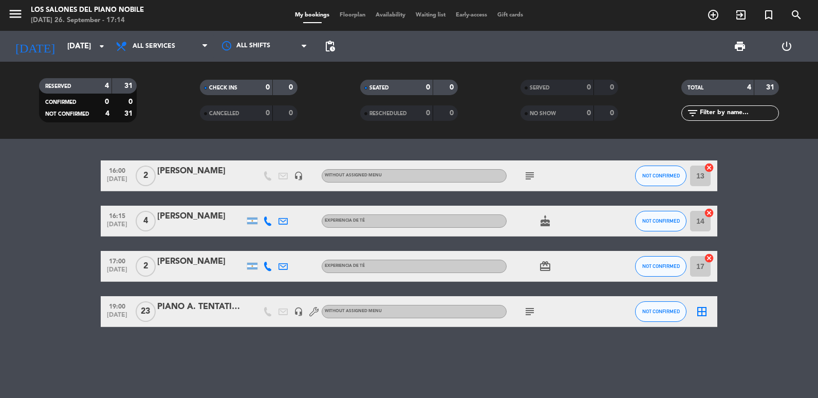
click at [536, 316] on icon "subject" at bounding box center [530, 311] width 12 height 12
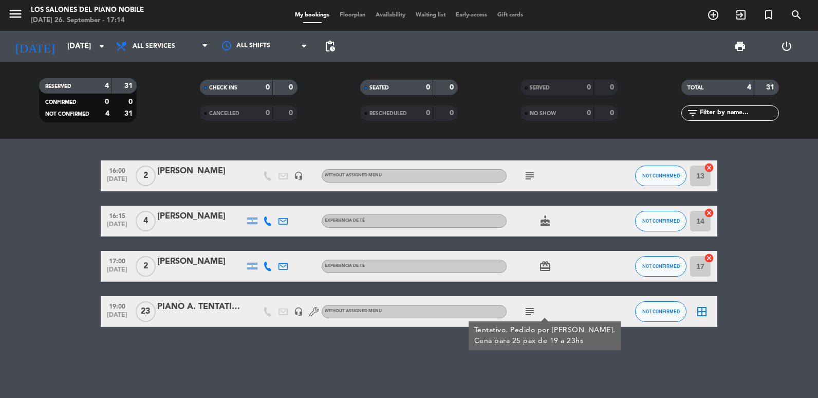
click at [180, 312] on div "PIANO A. TENTATIVO DE VENTAS" at bounding box center [200, 306] width 87 height 13
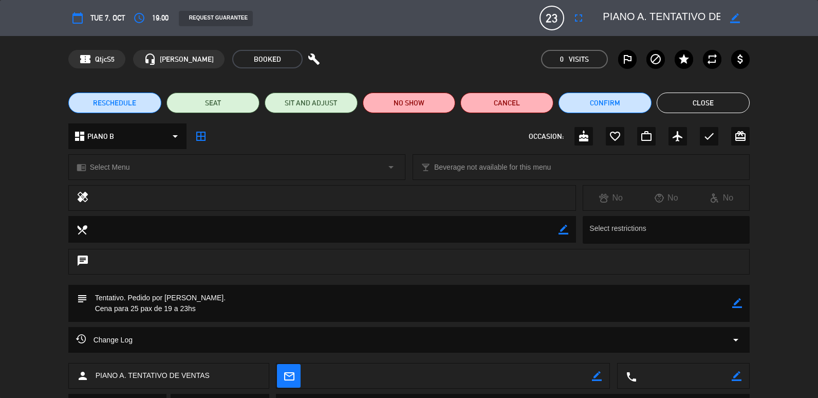
scroll to position [0, 45]
drag, startPoint x: 664, startPoint y: 13, endPoint x: 820, endPoint y: 11, distance: 155.7
click at [818, 11] on html "close × Los Salones del Piano [PERSON_NAME] × chrome_reader_mode List of Reserv…" at bounding box center [409, 199] width 818 height 398
click at [694, 104] on button "Close" at bounding box center [703, 103] width 93 height 21
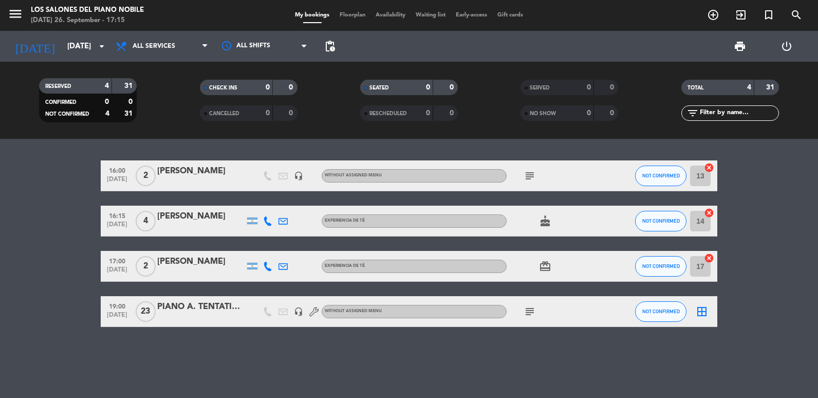
click at [209, 312] on div "PIANO A. TENTATIVO DE VENTAS" at bounding box center [200, 306] width 87 height 13
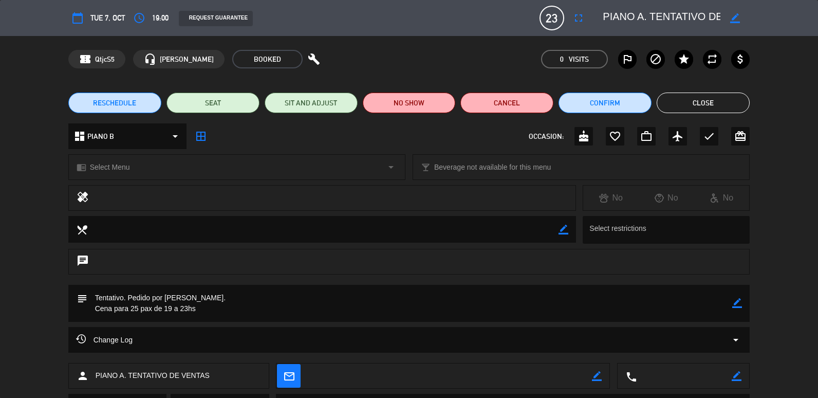
click at [734, 304] on icon "border_color" at bounding box center [737, 303] width 10 height 10
click at [222, 300] on textarea at bounding box center [410, 303] width 646 height 37
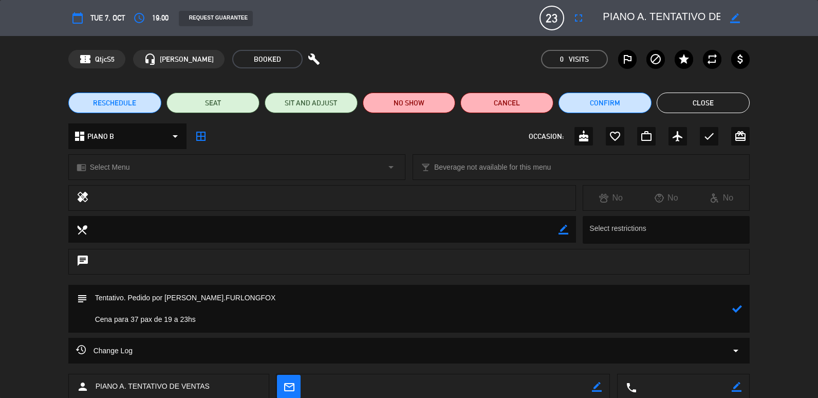
type textarea "Tentativo. Pedido por [PERSON_NAME].FURLONGFOX Cena para 37 pax de 19 a 23hs"
click at [740, 304] on icon at bounding box center [737, 309] width 10 height 10
click at [215, 356] on div "Change Log arrow_drop_down" at bounding box center [409, 350] width 667 height 12
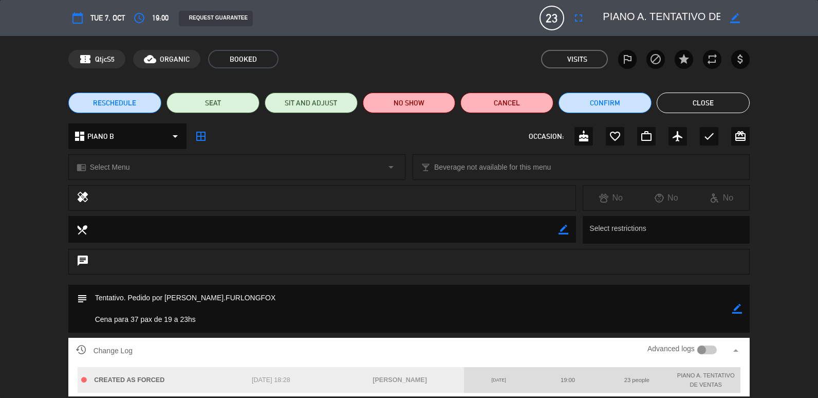
click at [692, 99] on button "Close" at bounding box center [703, 103] width 93 height 21
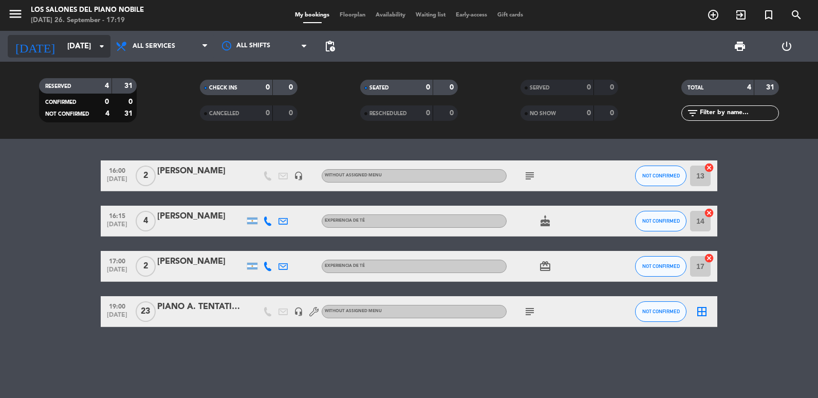
click at [22, 57] on icon "[DATE]" at bounding box center [35, 46] width 54 height 23
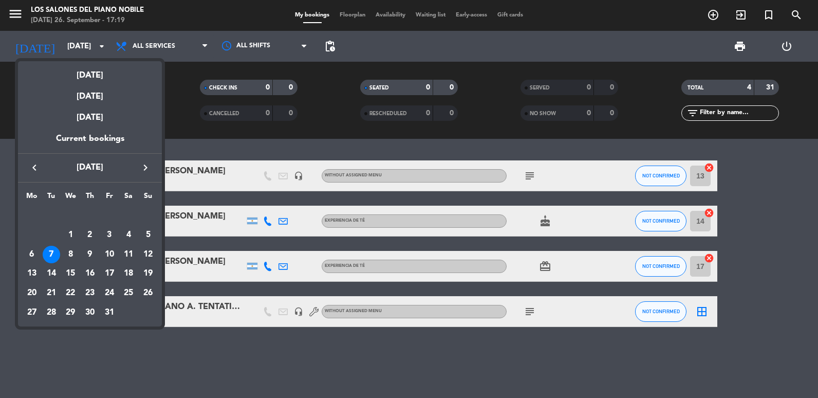
click at [34, 166] on icon "keyboard_arrow_left" at bounding box center [34, 167] width 12 height 12
click at [34, 321] on div "29" at bounding box center [31, 312] width 17 height 17
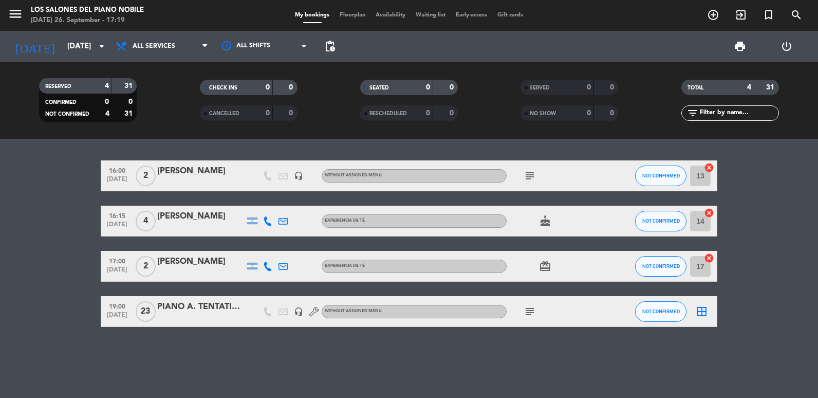
type input "[DATE]"
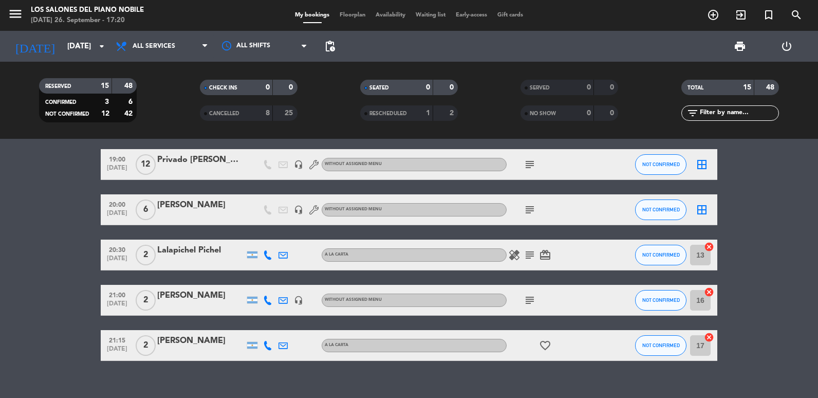
scroll to position [411, 0]
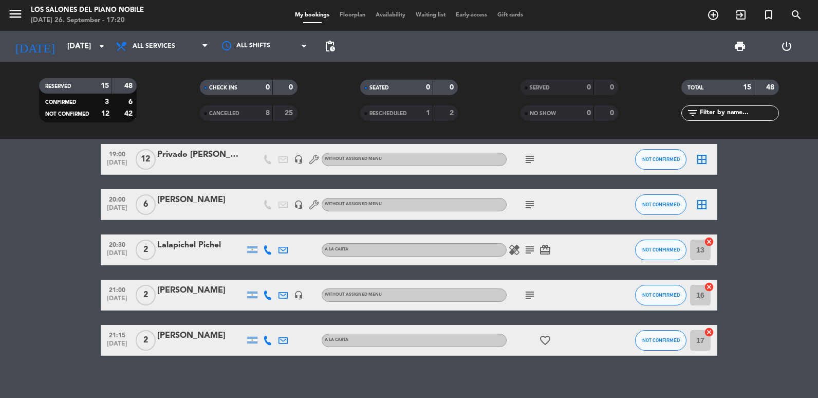
click at [175, 212] on div at bounding box center [200, 211] width 87 height 8
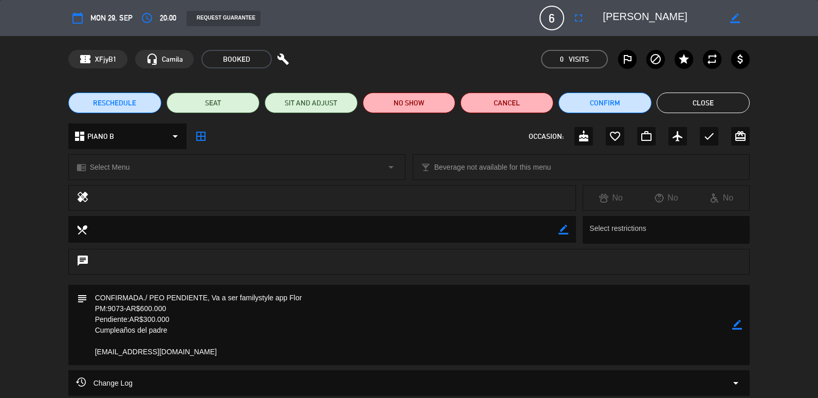
drag, startPoint x: 232, startPoint y: 355, endPoint x: 82, endPoint y: 354, distance: 150.6
click at [82, 354] on div "subject border_color" at bounding box center [409, 325] width 682 height 80
click at [739, 325] on icon "border_color" at bounding box center [737, 325] width 10 height 10
drag, startPoint x: 166, startPoint y: 297, endPoint x: 208, endPoint y: 298, distance: 42.1
click at [208, 298] on textarea at bounding box center [410, 325] width 646 height 80
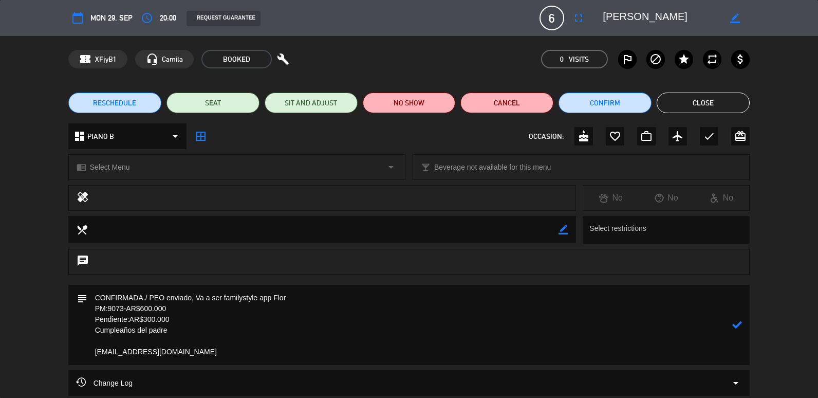
type textarea "CONFIRMADA./ PEO enviado, Va a ser familystyle app Flor PM:9073-AR$600.000 Pend…"
click at [741, 325] on icon at bounding box center [737, 325] width 10 height 10
click at [699, 101] on button "Close" at bounding box center [703, 103] width 93 height 21
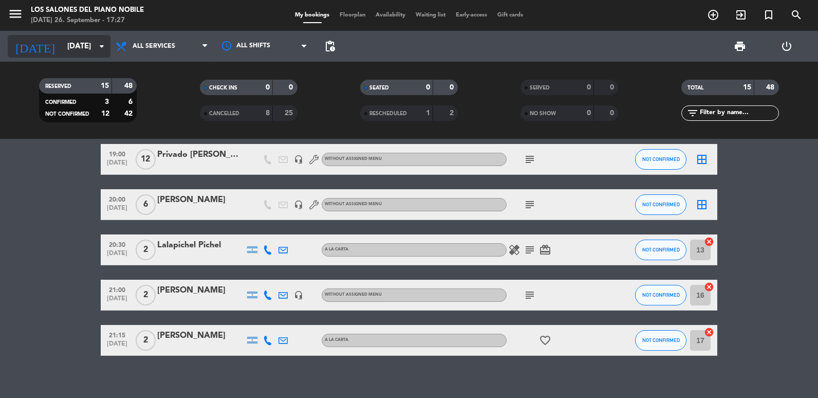
click at [62, 48] on input "[DATE]" at bounding box center [111, 46] width 99 height 19
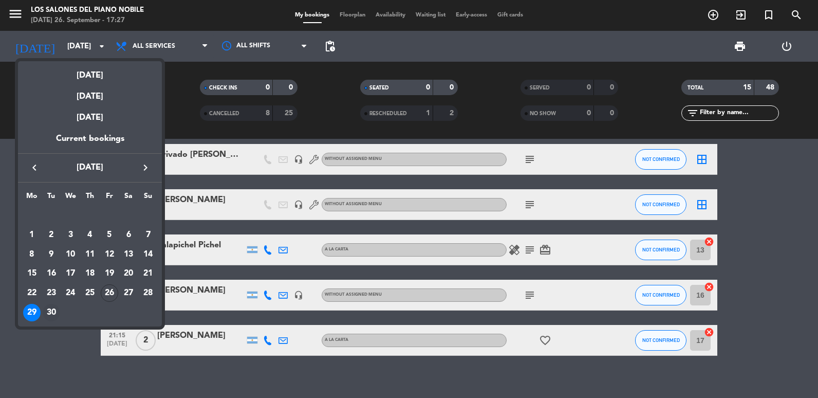
click at [50, 308] on div "30" at bounding box center [51, 312] width 17 height 17
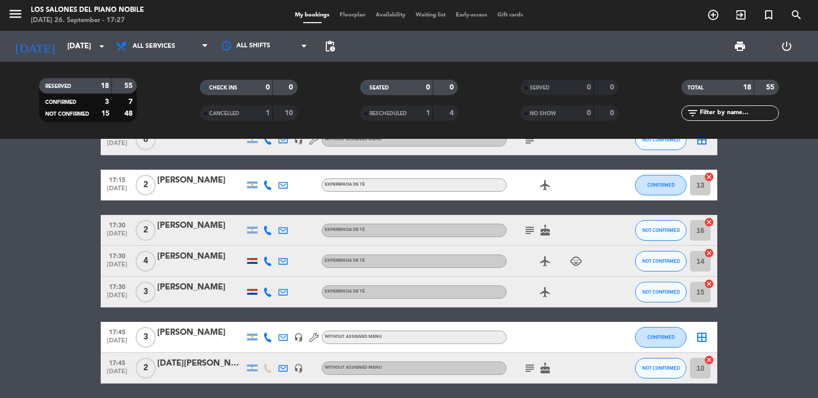
scroll to position [463, 0]
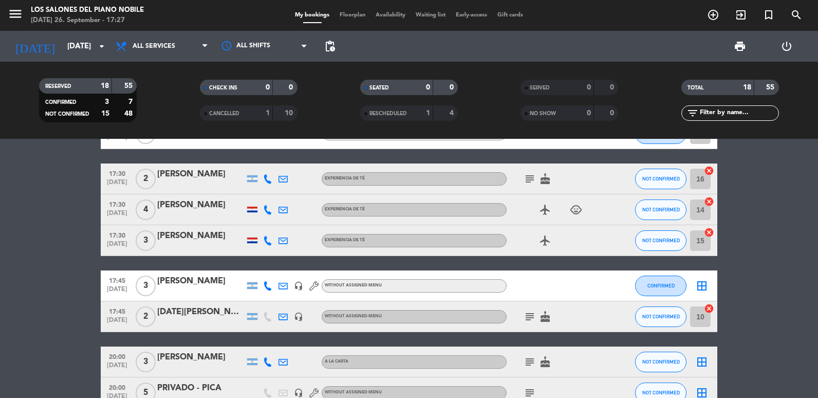
click at [528, 176] on icon "subject" at bounding box center [530, 179] width 12 height 12
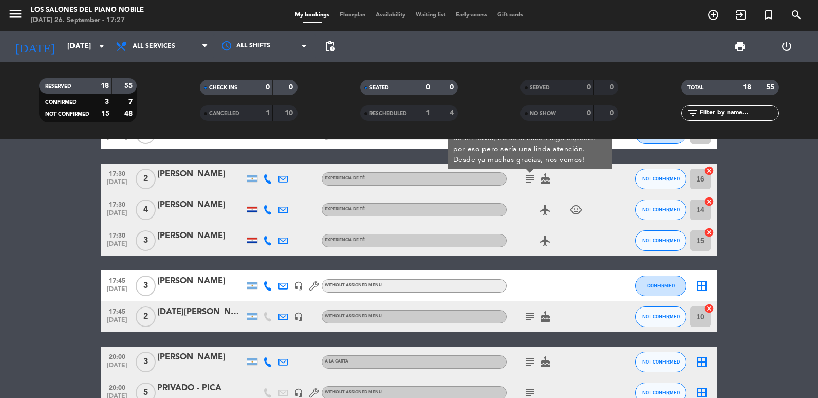
click at [525, 323] on div "subject cake" at bounding box center [553, 316] width 93 height 30
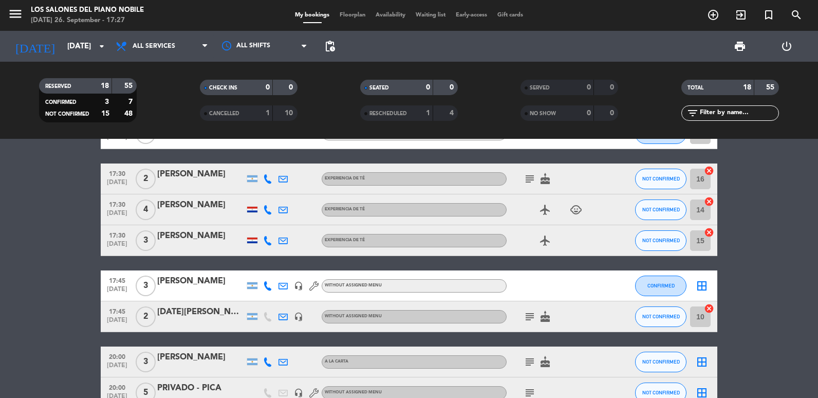
click at [527, 322] on icon "subject" at bounding box center [530, 316] width 12 height 12
click at [528, 366] on icon "subject" at bounding box center [530, 362] width 12 height 12
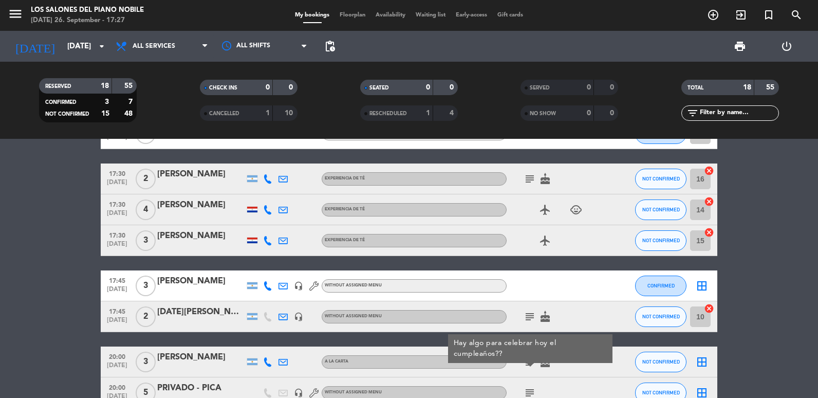
scroll to position [514, 0]
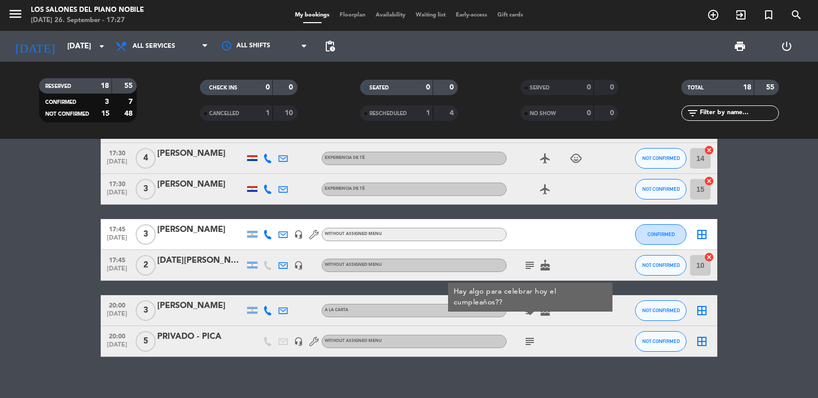
click at [528, 340] on icon "subject" at bounding box center [530, 341] width 12 height 12
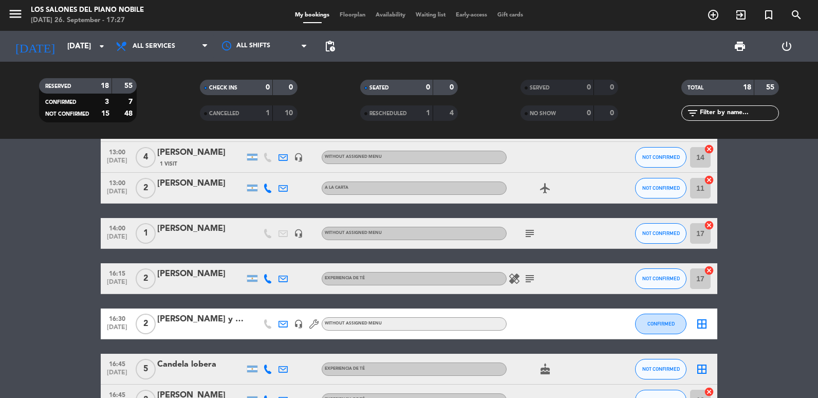
scroll to position [0, 0]
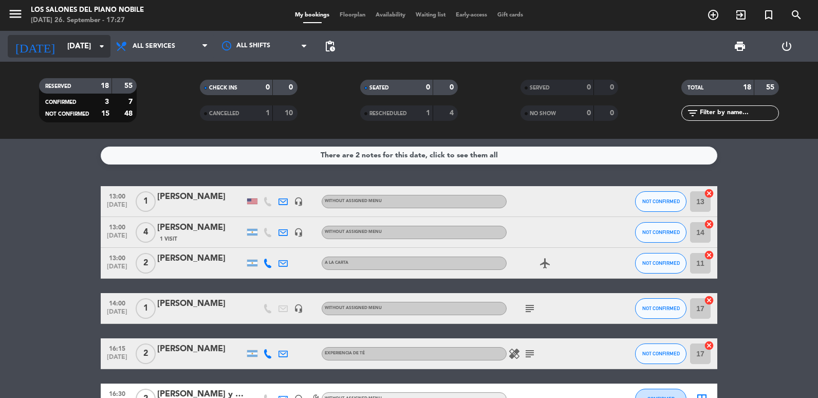
click at [60, 57] on div "[DATE] [DATE] arrow_drop_down" at bounding box center [59, 46] width 103 height 23
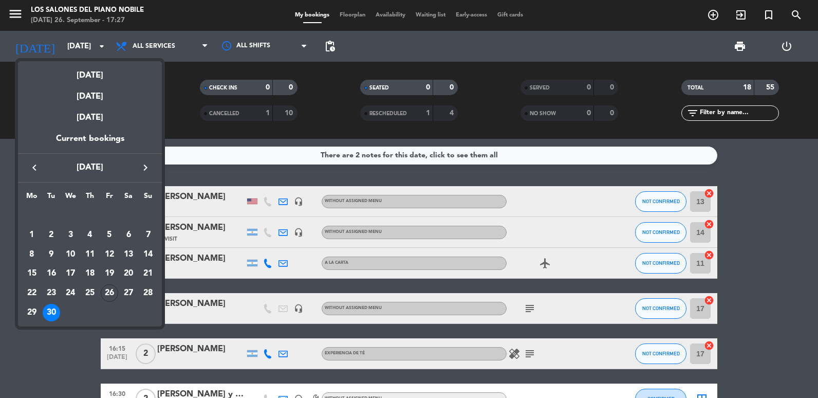
click at [148, 169] on icon "keyboard_arrow_right" at bounding box center [145, 167] width 12 height 12
click at [63, 236] on div "1" at bounding box center [70, 234] width 17 height 17
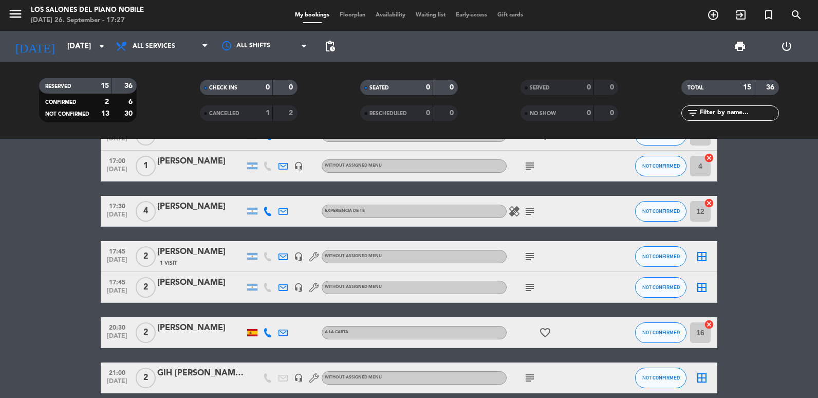
scroll to position [360, 0]
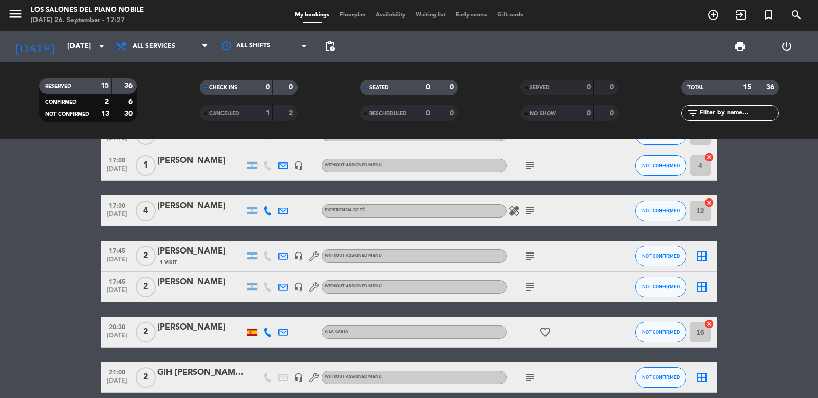
click at [528, 210] on icon "subject" at bounding box center [530, 211] width 12 height 12
click at [529, 250] on icon "subject" at bounding box center [530, 256] width 12 height 12
click at [532, 286] on icon "subject" at bounding box center [530, 287] width 12 height 12
click at [527, 374] on icon "subject" at bounding box center [530, 377] width 12 height 12
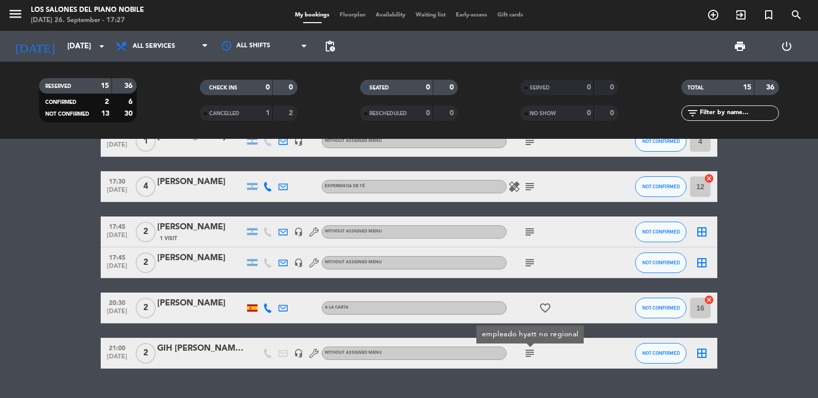
scroll to position [406, 0]
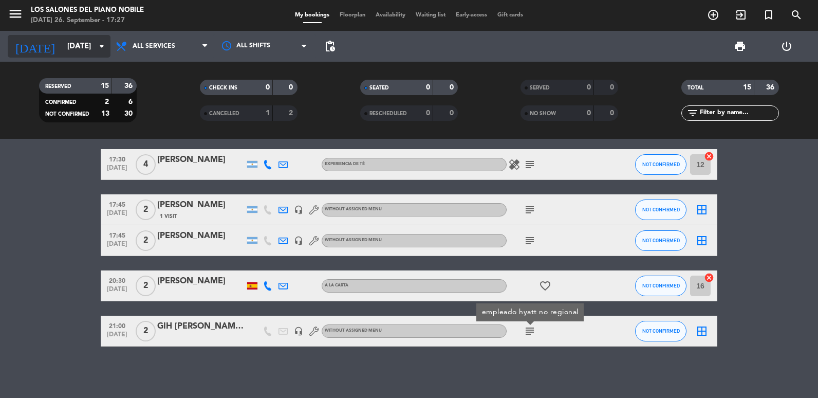
click at [62, 48] on input "[DATE]" at bounding box center [111, 46] width 99 height 19
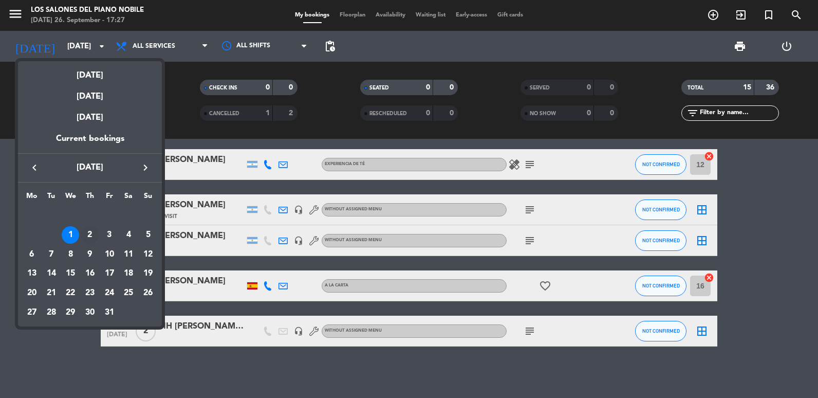
click at [85, 234] on div "2" at bounding box center [89, 234] width 17 height 17
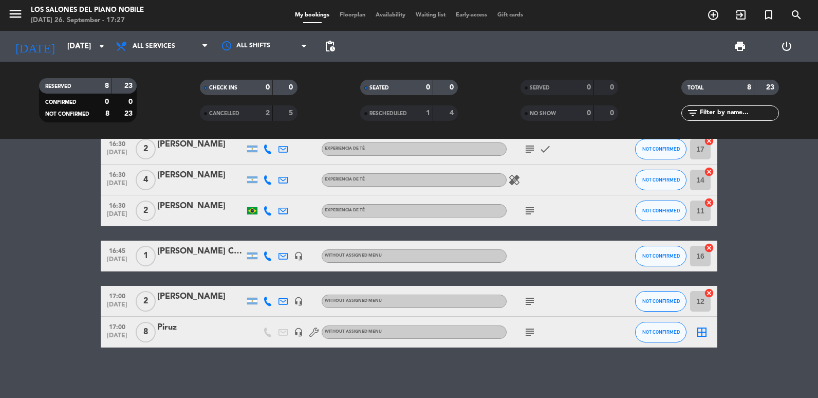
scroll to position [104, 0]
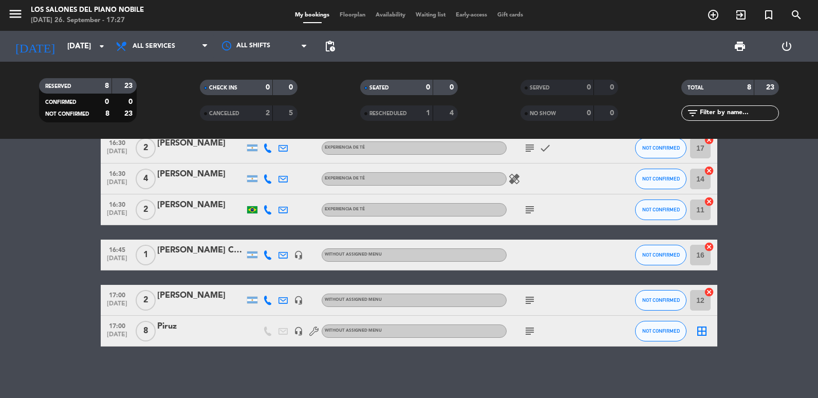
click at [527, 334] on icon "subject" at bounding box center [530, 331] width 12 height 12
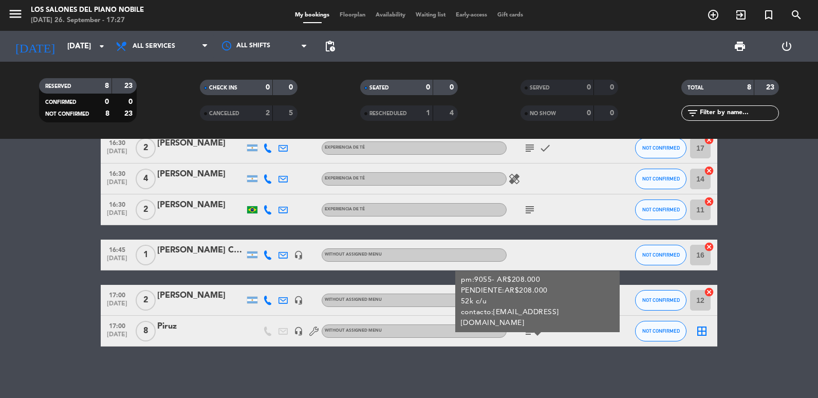
drag, startPoint x: 527, startPoint y: 334, endPoint x: 495, endPoint y: 304, distance: 43.3
click at [495, 304] on div "pm:9055- AR$208.000 PENDIENTE:AR$208.000 52k c/u contacto:[EMAIL_ADDRESS][DOMAI…" at bounding box center [538, 301] width 154 height 54
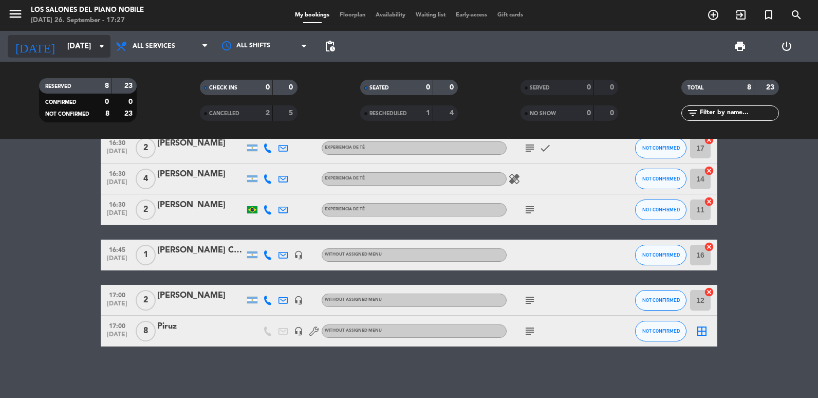
click at [71, 37] on input "[DATE]" at bounding box center [111, 46] width 99 height 19
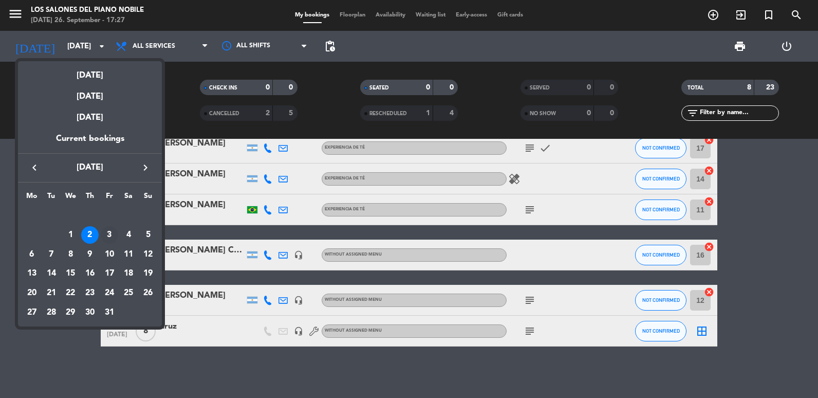
click at [107, 233] on div "3" at bounding box center [109, 234] width 17 height 17
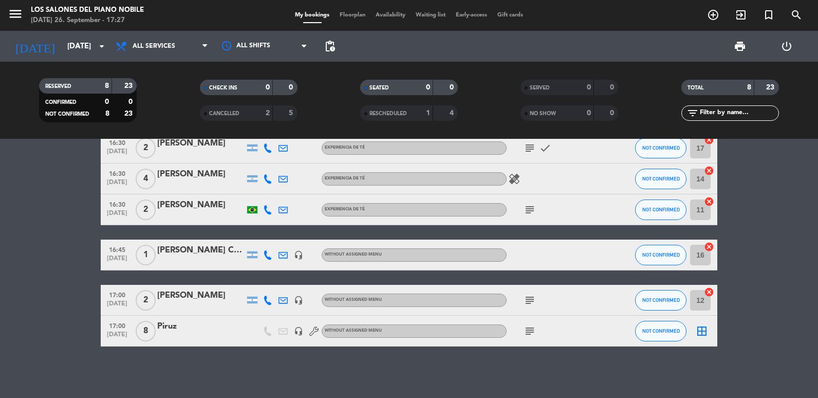
type input "[DATE]"
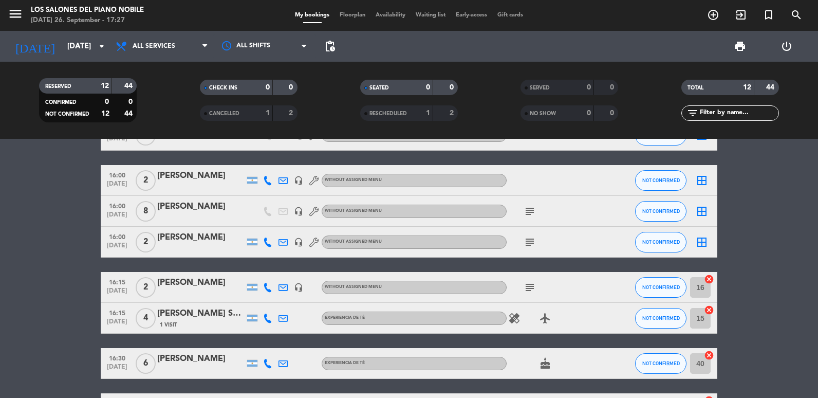
scroll to position [0, 0]
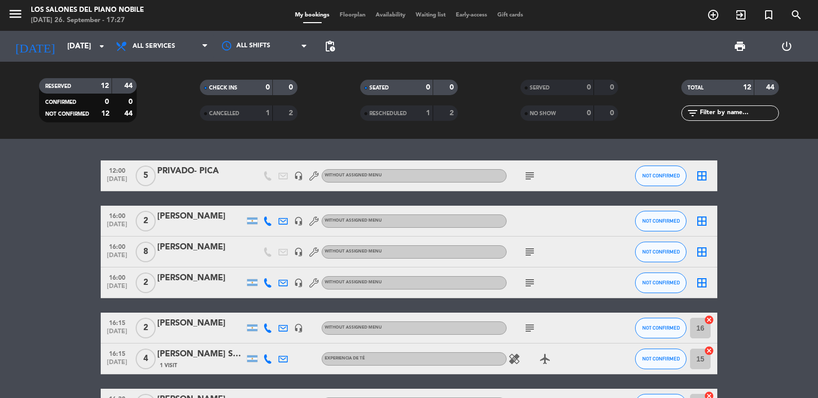
click at [529, 180] on icon "subject" at bounding box center [530, 176] width 12 height 12
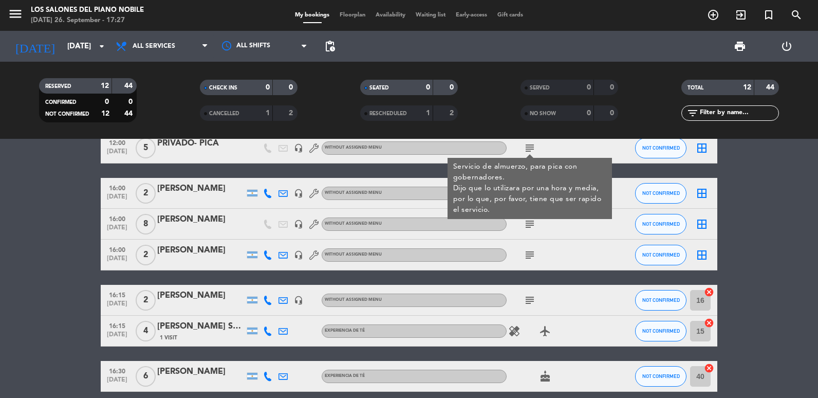
scroll to position [51, 0]
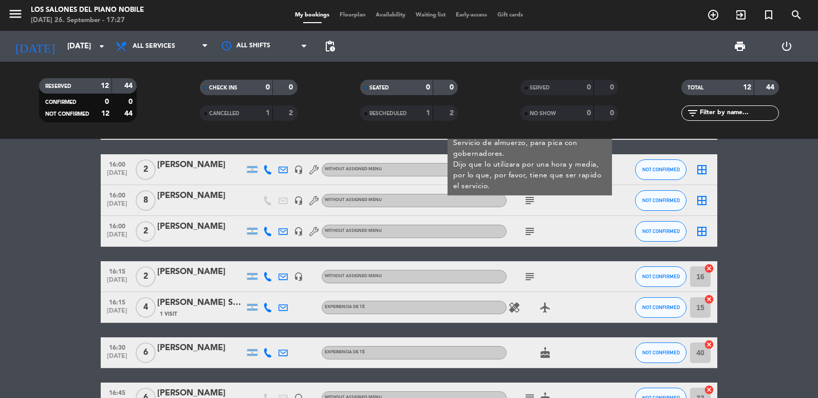
drag, startPoint x: -1, startPoint y: 225, endPoint x: 167, endPoint y: 204, distance: 168.8
click at [1, 225] on bookings-row "12:00 [DATE] 5 PRIVADO- PICA headset_mic Without assigned menu subject Servicio…" at bounding box center [409, 337] width 818 height 456
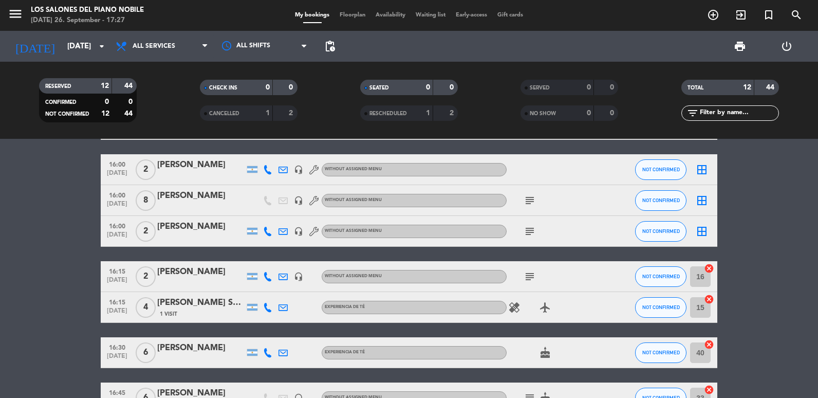
click at [537, 205] on span "subject" at bounding box center [529, 200] width 15 height 12
click at [528, 196] on icon "subject" at bounding box center [530, 200] width 12 height 12
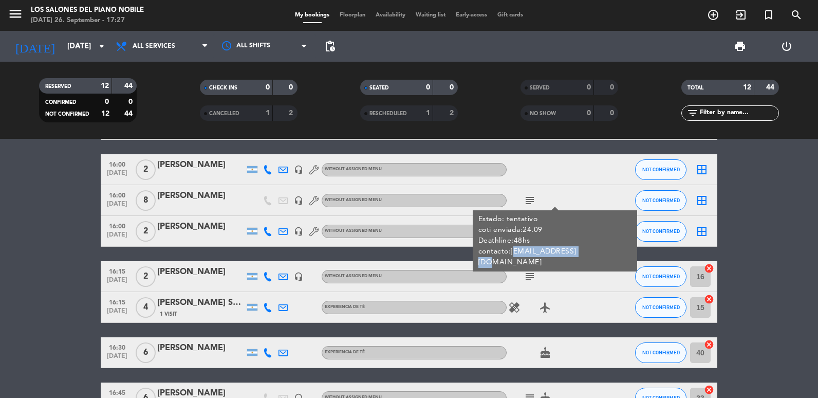
copy div "[EMAIL_ADDRESS][DOMAIN_NAME]"
drag, startPoint x: 510, startPoint y: 251, endPoint x: 585, endPoint y: 250, distance: 75.0
click at [585, 250] on div "Estado: tentativo coti enviada:24.09 Deathline:48hs contacto:[EMAIL_ADDRESS][DO…" at bounding box center [555, 240] width 164 height 61
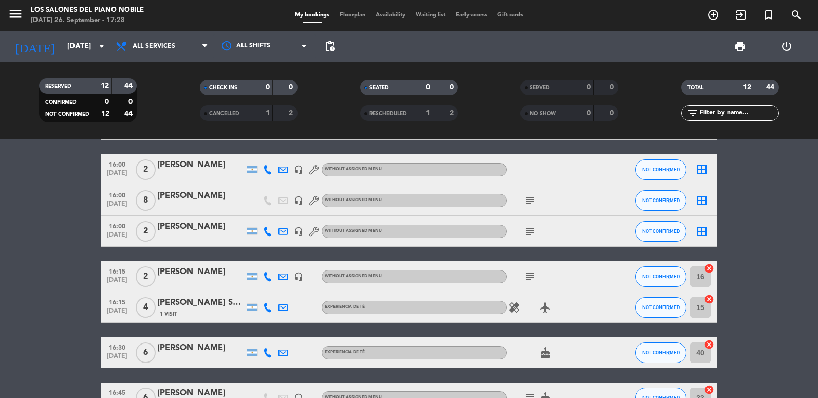
click at [174, 172] on div at bounding box center [200, 176] width 87 height 8
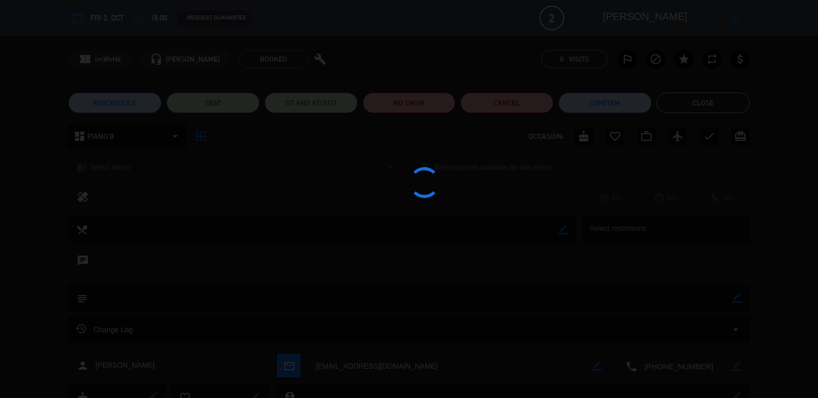
click at [704, 102] on div at bounding box center [409, 199] width 818 height 398
click at [709, 103] on edit-booking-info-modal "calendar_today Fri 3, Oct access_time 16:00 REQUEST GUARANTEE 2 [PERSON_NAME] f…" at bounding box center [409, 199] width 818 height 398
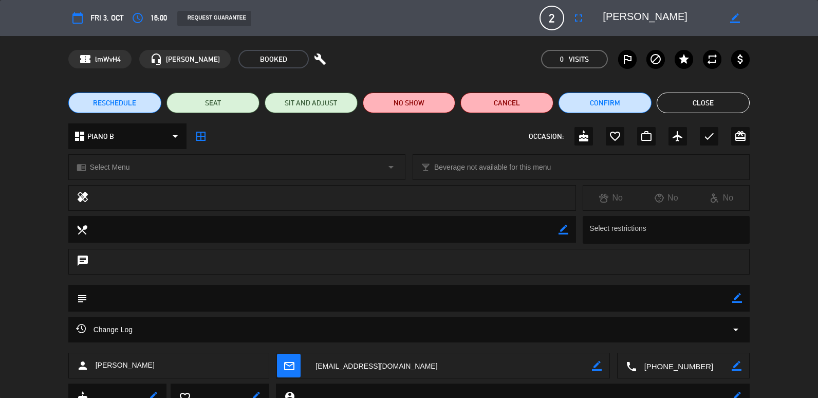
click at [728, 100] on button "Close" at bounding box center [703, 103] width 93 height 21
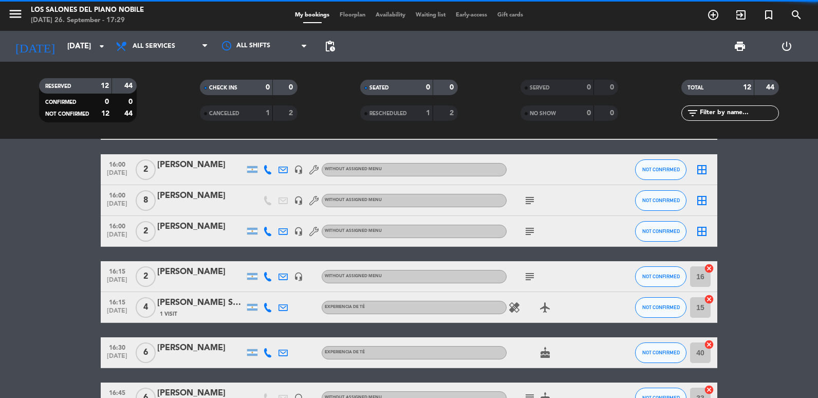
click at [176, 202] on div "[PERSON_NAME]" at bounding box center [200, 195] width 87 height 13
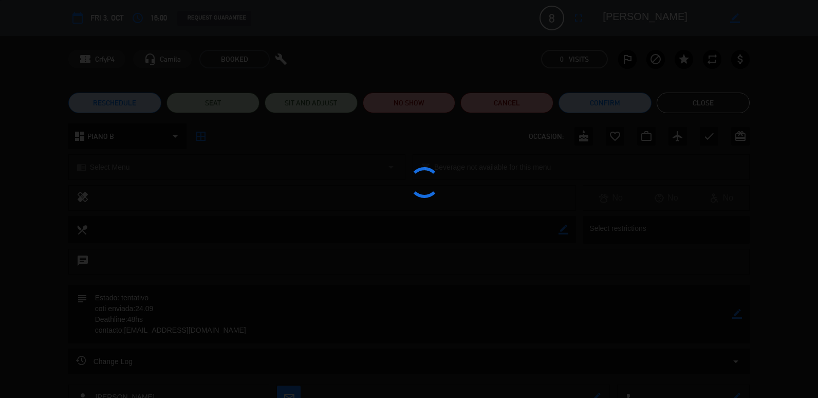
click at [743, 315] on div at bounding box center [409, 199] width 818 height 398
click at [740, 311] on div at bounding box center [409, 199] width 818 height 398
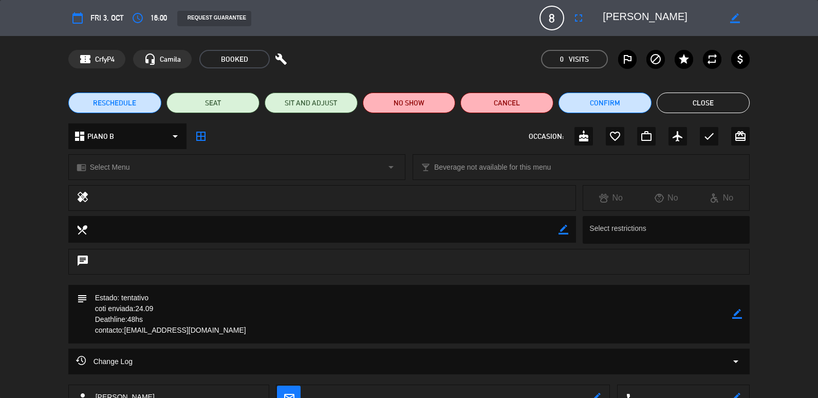
click at [740, 311] on icon "border_color" at bounding box center [737, 314] width 10 height 10
click at [400, 301] on textarea at bounding box center [410, 314] width 646 height 59
type textarea "Estado: tentativo// FUP:26.09- DEATHLINE:24HS coti enviada:24.09 Deathline:48hs…"
click at [743, 316] on div "subject" at bounding box center [409, 314] width 682 height 59
click at [741, 315] on icon at bounding box center [737, 314] width 10 height 10
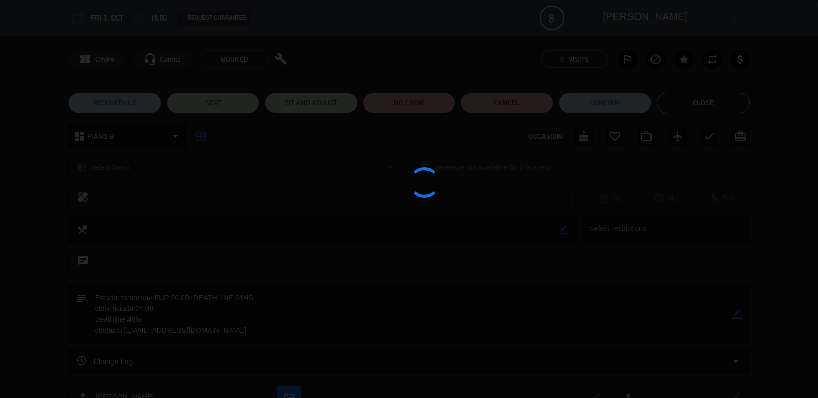
click at [711, 95] on div at bounding box center [409, 199] width 818 height 398
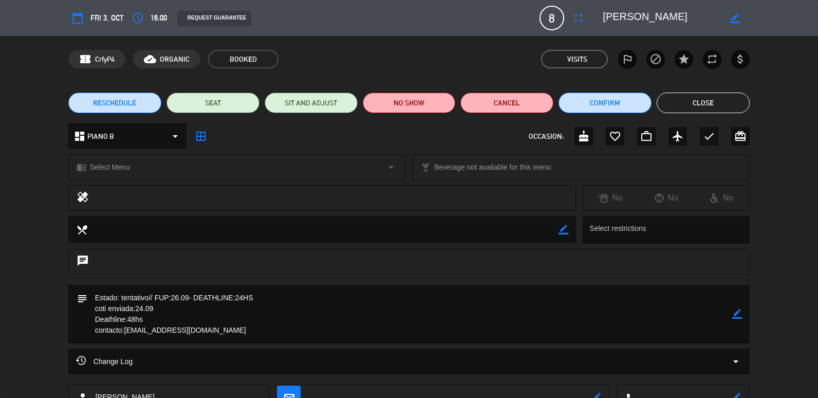
click at [713, 106] on button "Close" at bounding box center [703, 103] width 93 height 21
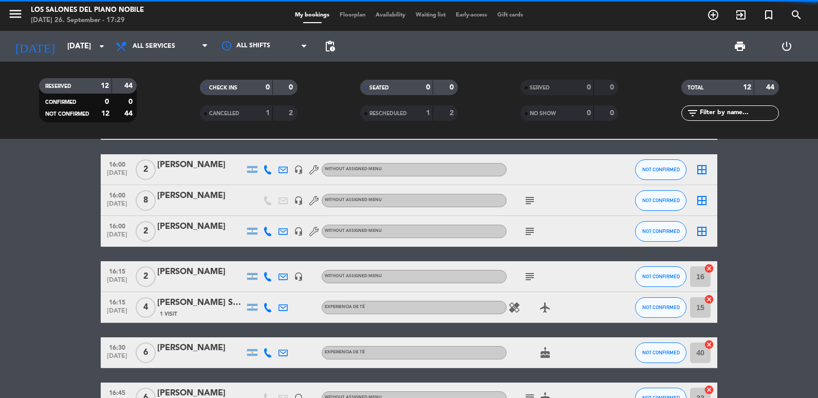
click at [69, 58] on div "[DATE] [DATE] arrow_drop_down" at bounding box center [59, 46] width 103 height 31
click at [85, 56] on input "[DATE]" at bounding box center [111, 46] width 99 height 19
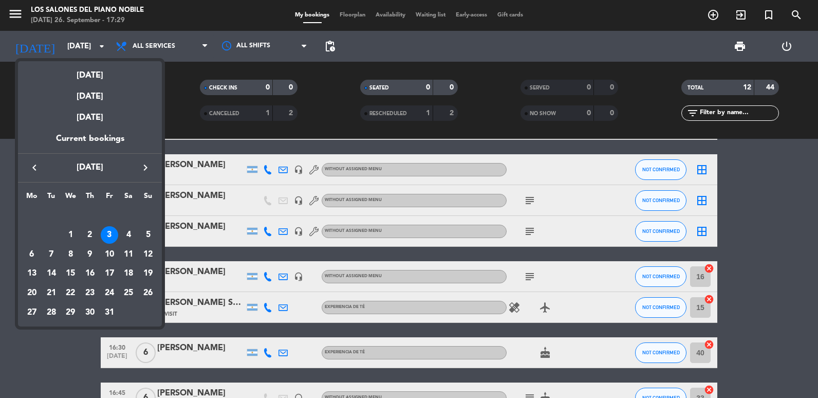
click at [77, 364] on div at bounding box center [409, 199] width 818 height 398
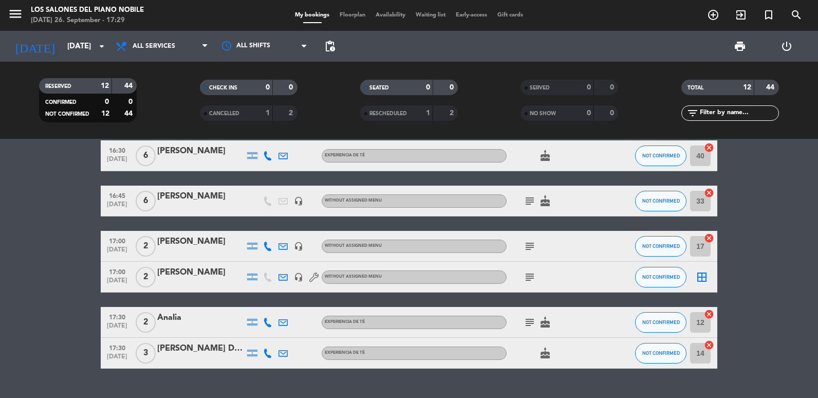
scroll to position [270, 0]
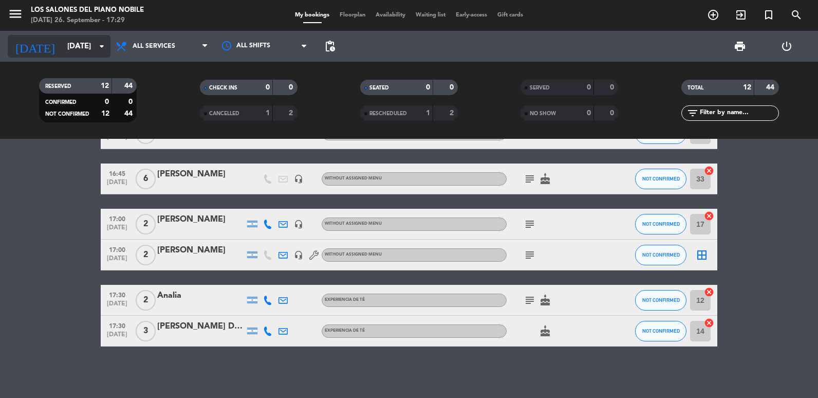
click at [73, 43] on input "[DATE]" at bounding box center [111, 46] width 99 height 19
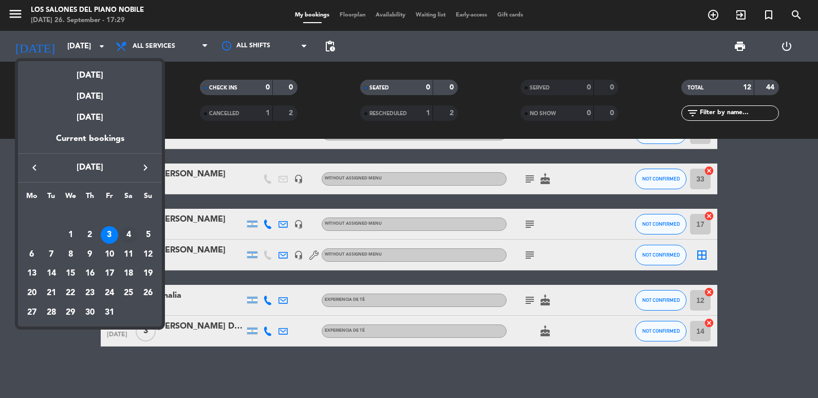
click at [125, 232] on div "4" at bounding box center [128, 234] width 17 height 17
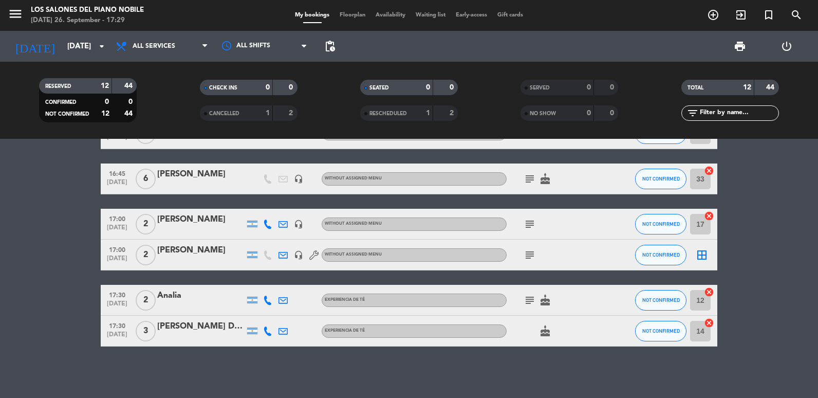
type input "[DATE]"
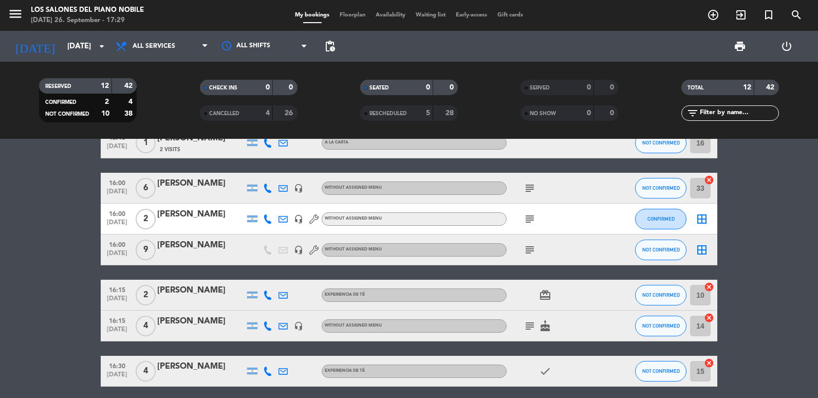
scroll to position [51, 0]
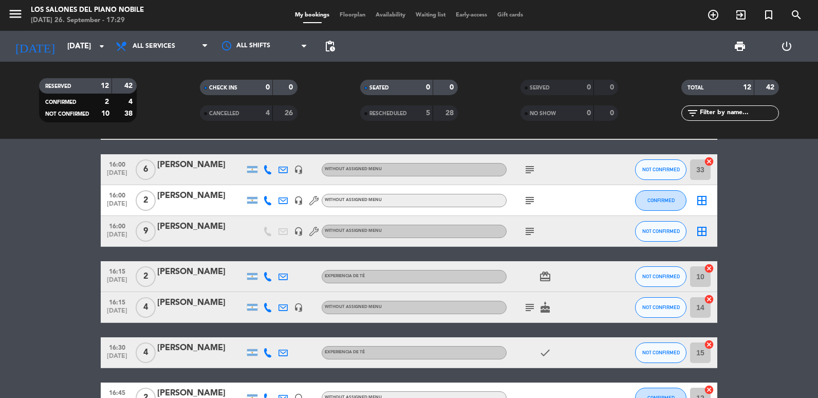
click at [533, 171] on icon "subject" at bounding box center [530, 169] width 12 height 12
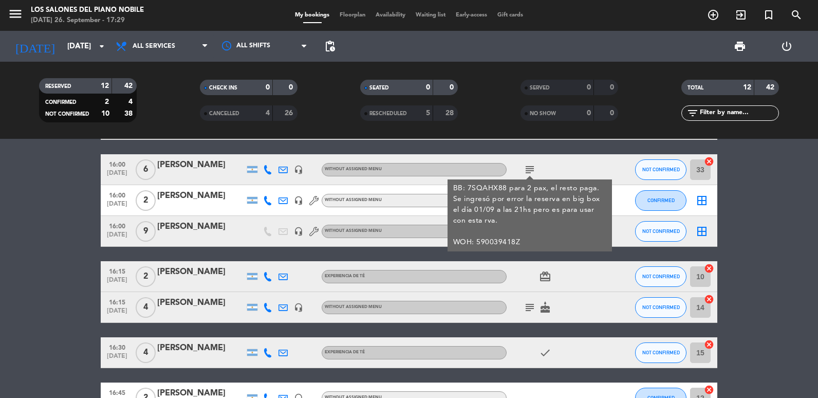
click at [627, 244] on div "16:00 [DATE] 9 [PERSON_NAME] headset_mic Without assigned menu subject NOT CONF…" at bounding box center [409, 231] width 617 height 31
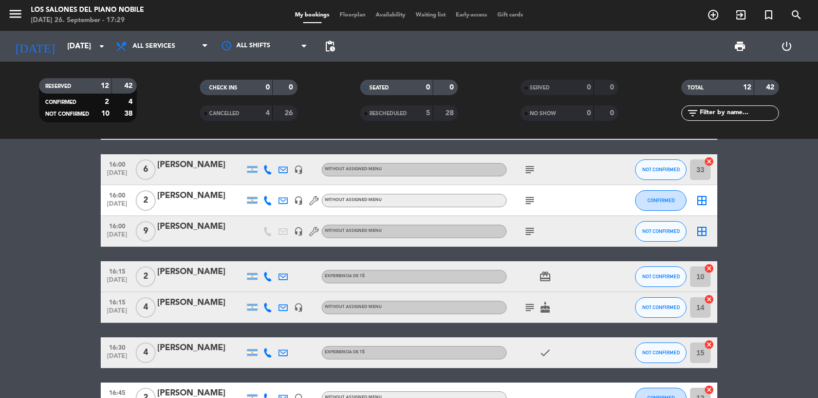
click at [534, 230] on icon "subject" at bounding box center [530, 231] width 12 height 12
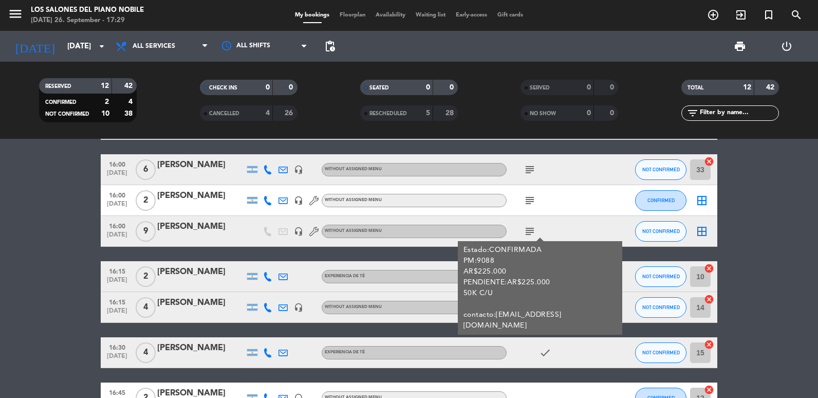
click at [0, 223] on bookings-row "12:15 [DATE] 1 [PERSON_NAME] 2 Visits A LA CARTA NOT CONFIRMED 16 cancel 16:00 …" at bounding box center [409, 337] width 818 height 456
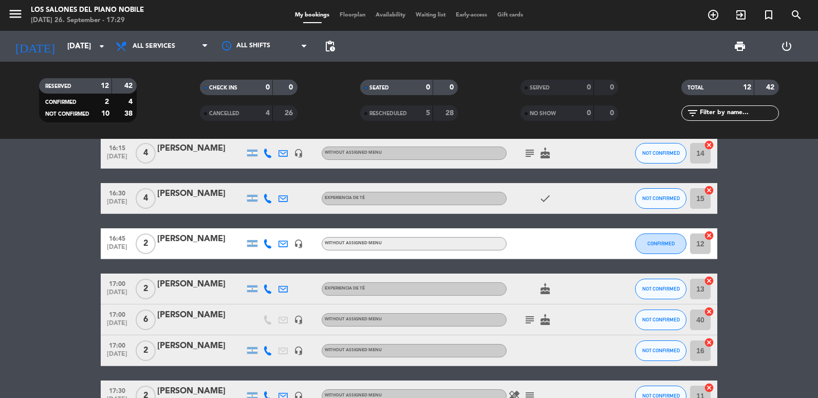
scroll to position [270, 0]
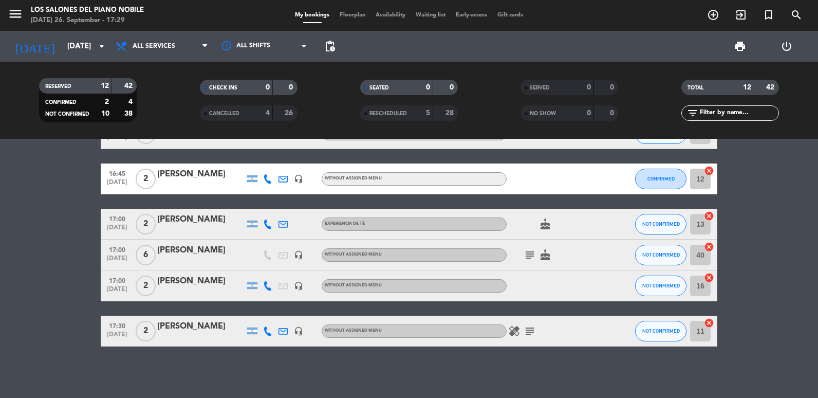
click at [534, 252] on icon "subject" at bounding box center [530, 255] width 12 height 12
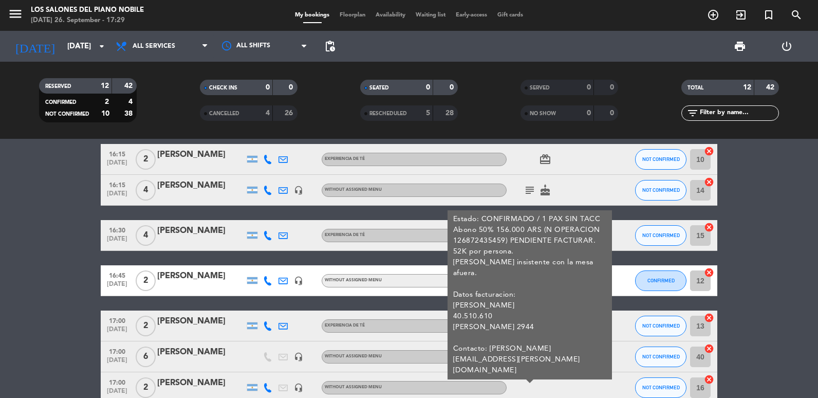
scroll to position [168, 0]
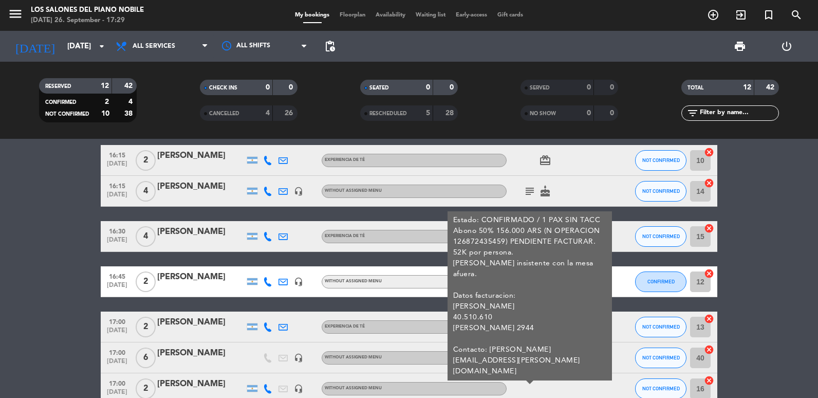
click at [172, 365] on div at bounding box center [200, 364] width 87 height 8
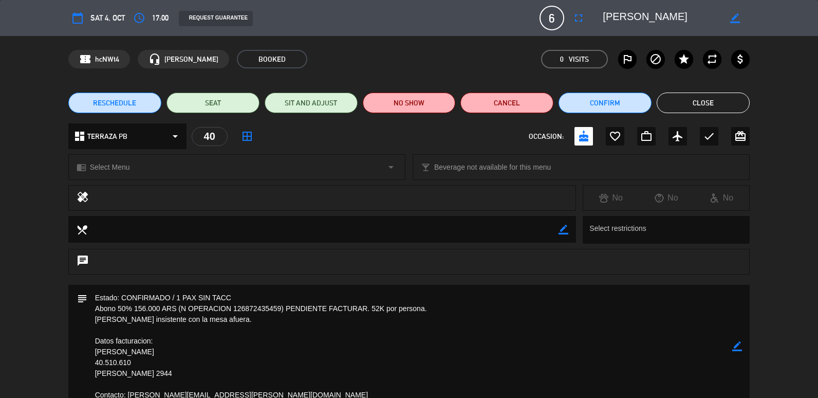
click at [735, 345] on icon "border_color" at bounding box center [737, 346] width 10 height 10
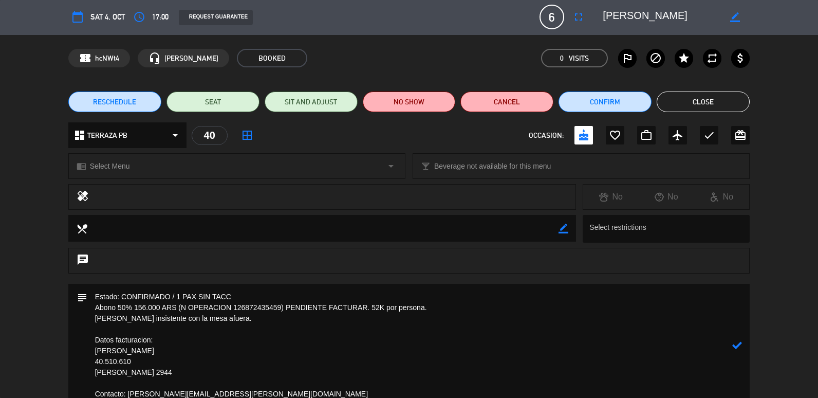
drag, startPoint x: 444, startPoint y: 311, endPoint x: 200, endPoint y: 323, distance: 243.9
click at [200, 323] on textarea at bounding box center [410, 345] width 646 height 123
click at [213, 330] on textarea at bounding box center [410, 345] width 646 height 123
drag, startPoint x: 372, startPoint y: 308, endPoint x: 90, endPoint y: 304, distance: 281.2
click at [90, 304] on textarea at bounding box center [410, 345] width 646 height 123
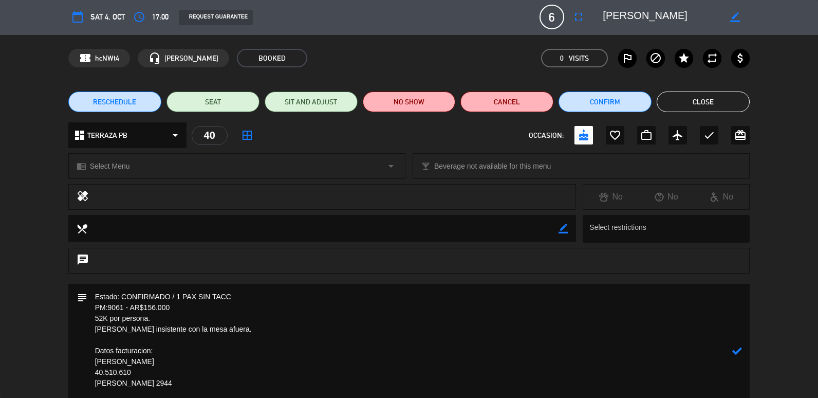
type textarea "Estado: CONFIRMADO / 1 PAX SIN TACC PM:9061 - AR$156.000 52K por persona. [PERS…"
click at [741, 351] on icon at bounding box center [737, 351] width 10 height 10
click at [713, 104] on button "Close" at bounding box center [703, 101] width 93 height 21
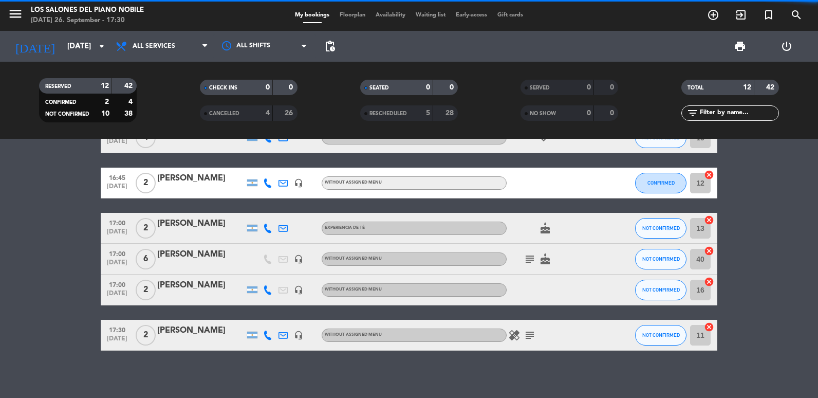
scroll to position [270, 0]
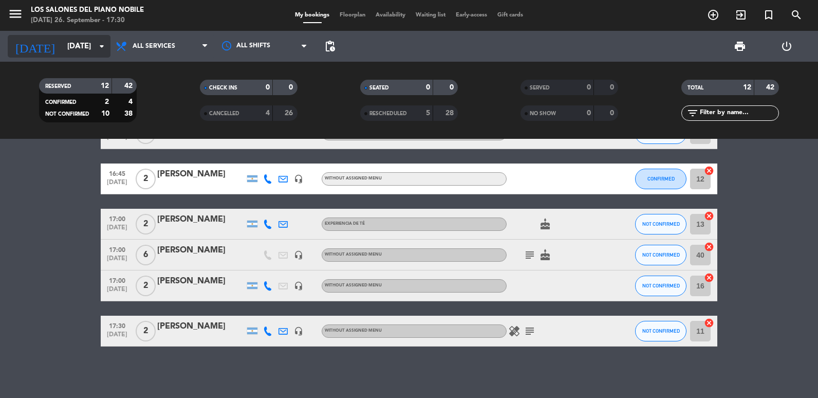
click at [70, 50] on input "[DATE]" at bounding box center [111, 46] width 99 height 19
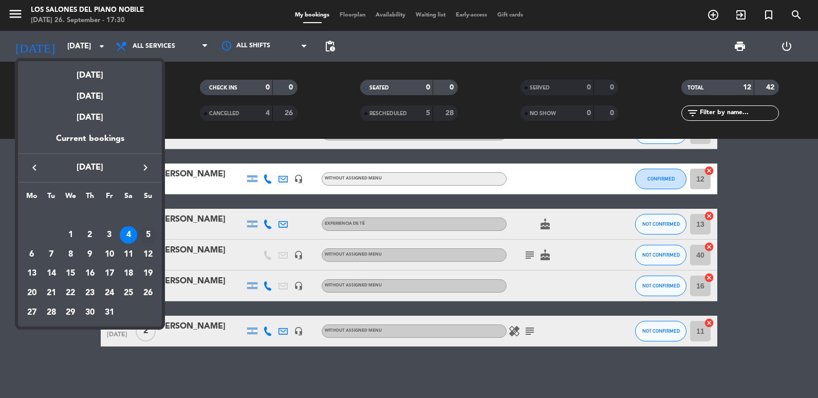
click at [152, 233] on div "5" at bounding box center [147, 234] width 17 height 17
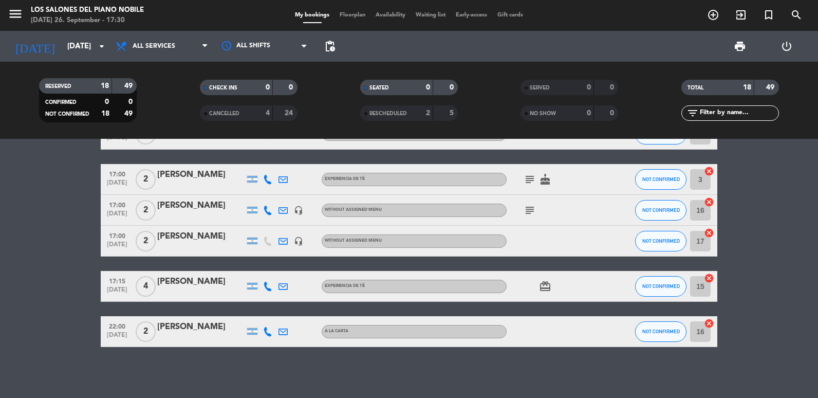
scroll to position [484, 0]
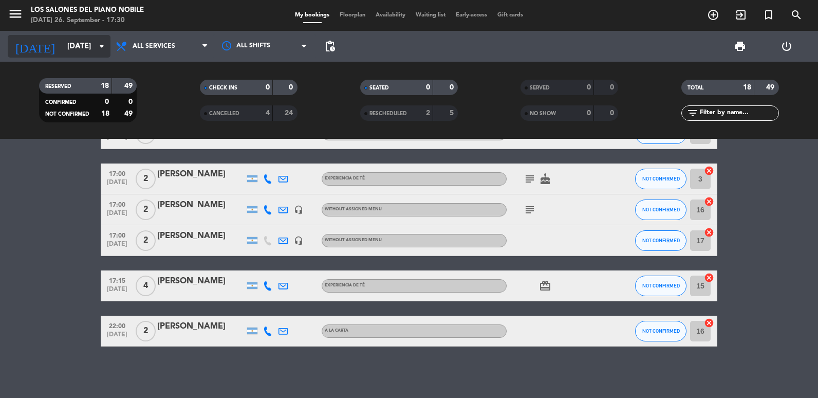
click at [67, 49] on input "[DATE]" at bounding box center [111, 46] width 99 height 19
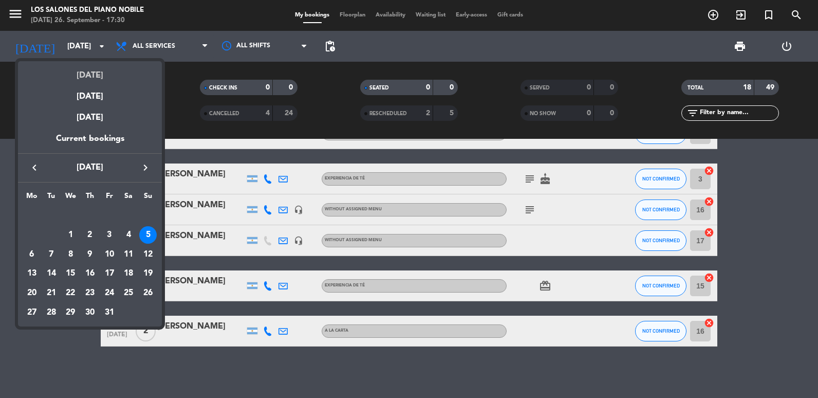
click at [71, 71] on div "[DATE]" at bounding box center [90, 71] width 144 height 21
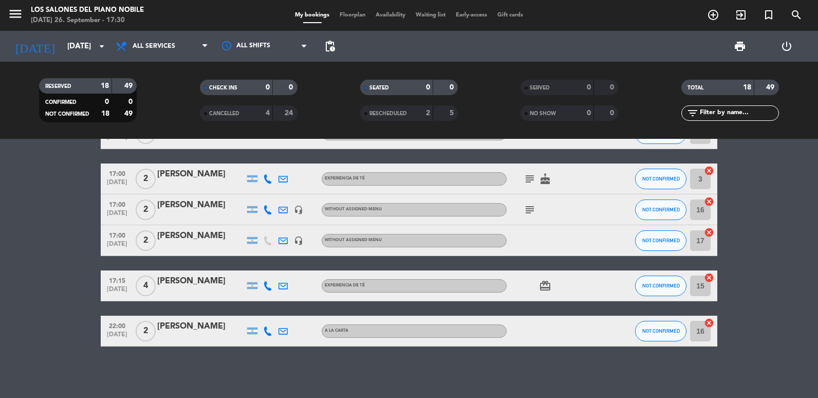
type input "[DATE]"
